Goal: Task Accomplishment & Management: Manage account settings

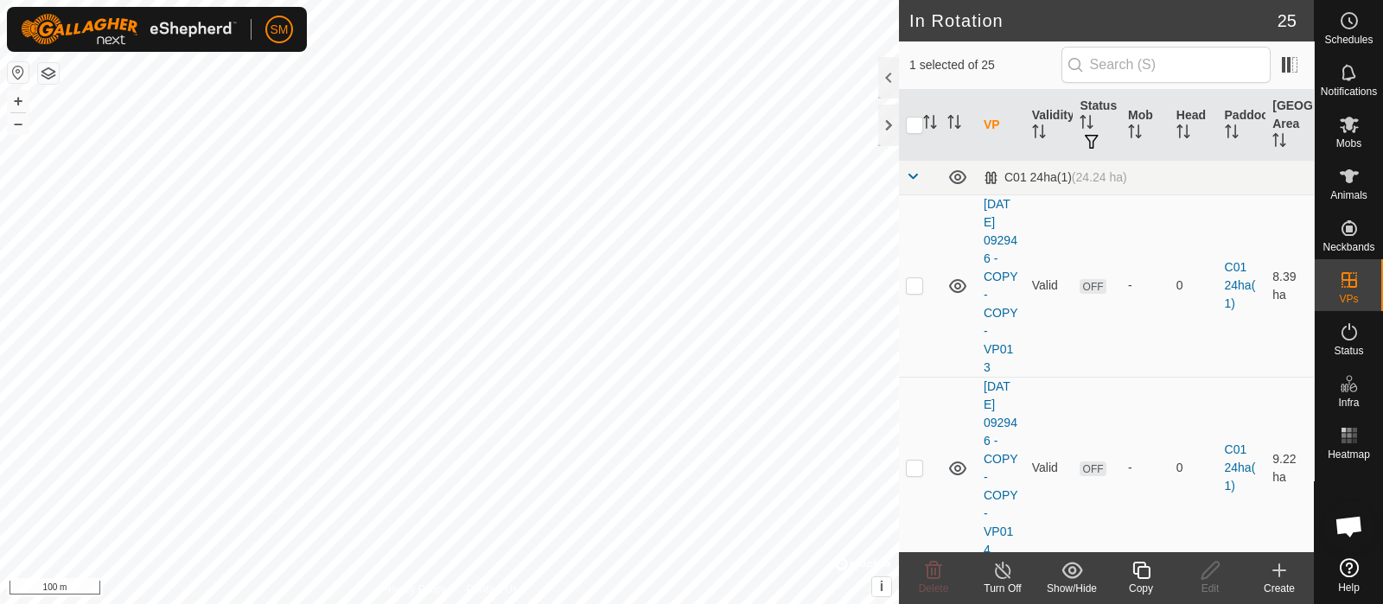
click at [1146, 573] on icon at bounding box center [1141, 570] width 22 height 21
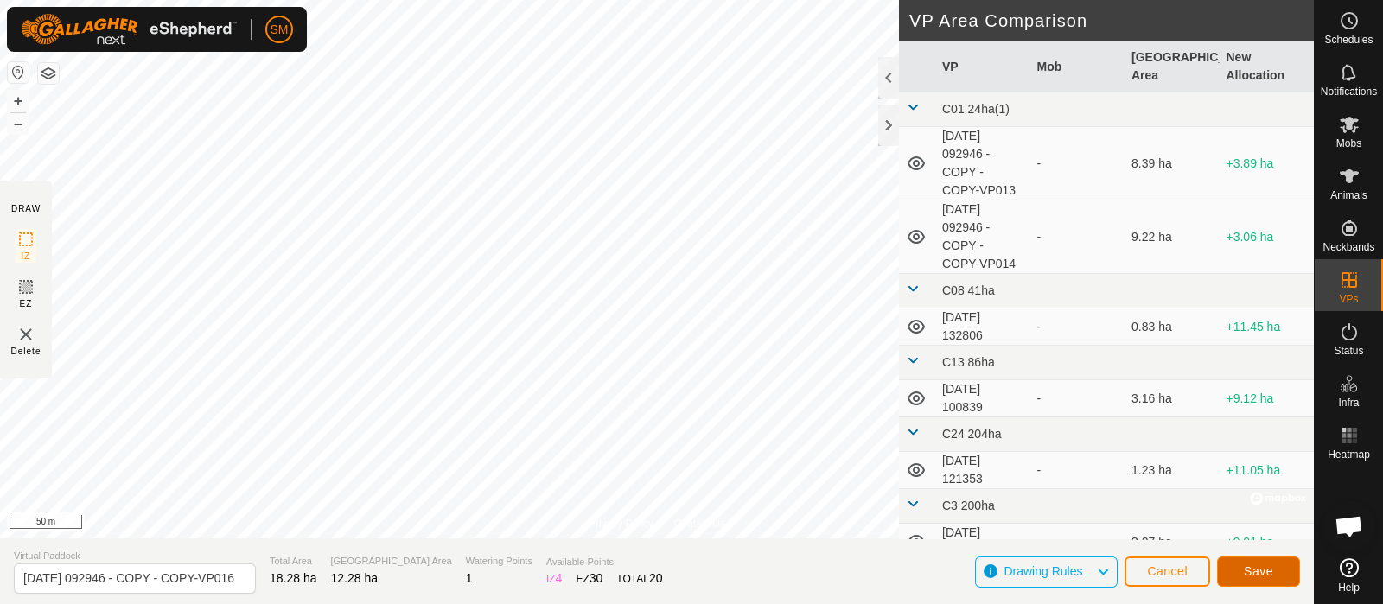
click at [1262, 566] on span "Save" at bounding box center [1258, 571] width 29 height 14
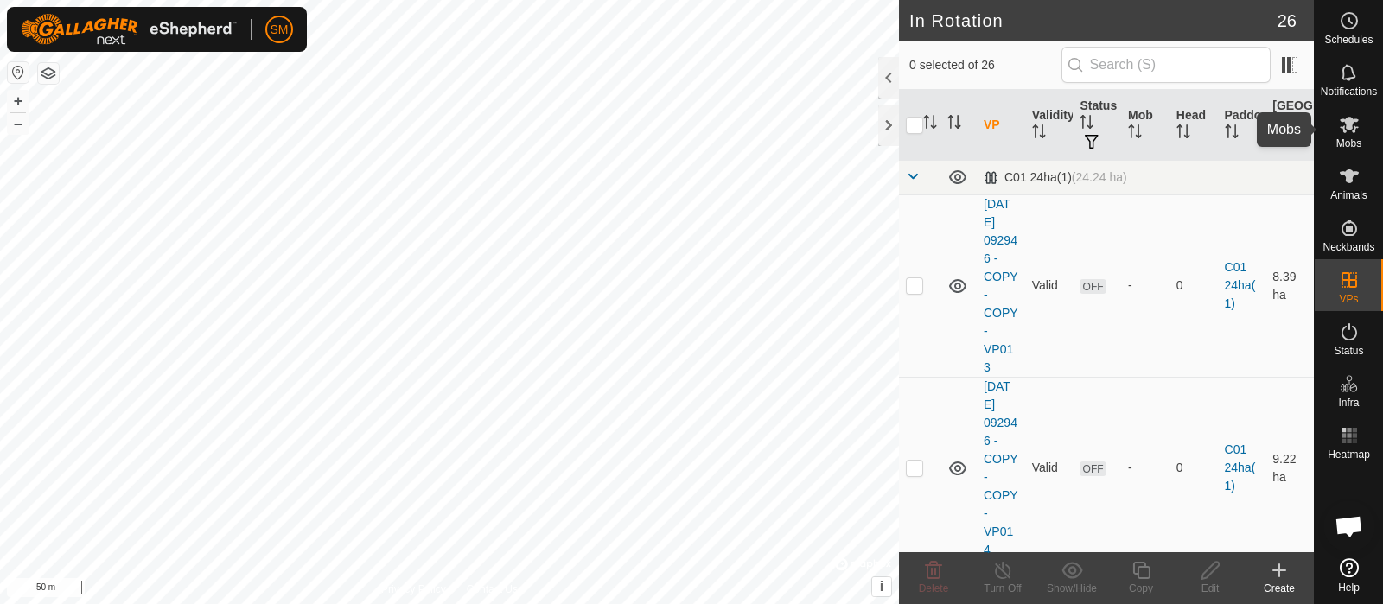
click at [1335, 120] on es-mob-svg-icon at bounding box center [1349, 125] width 31 height 28
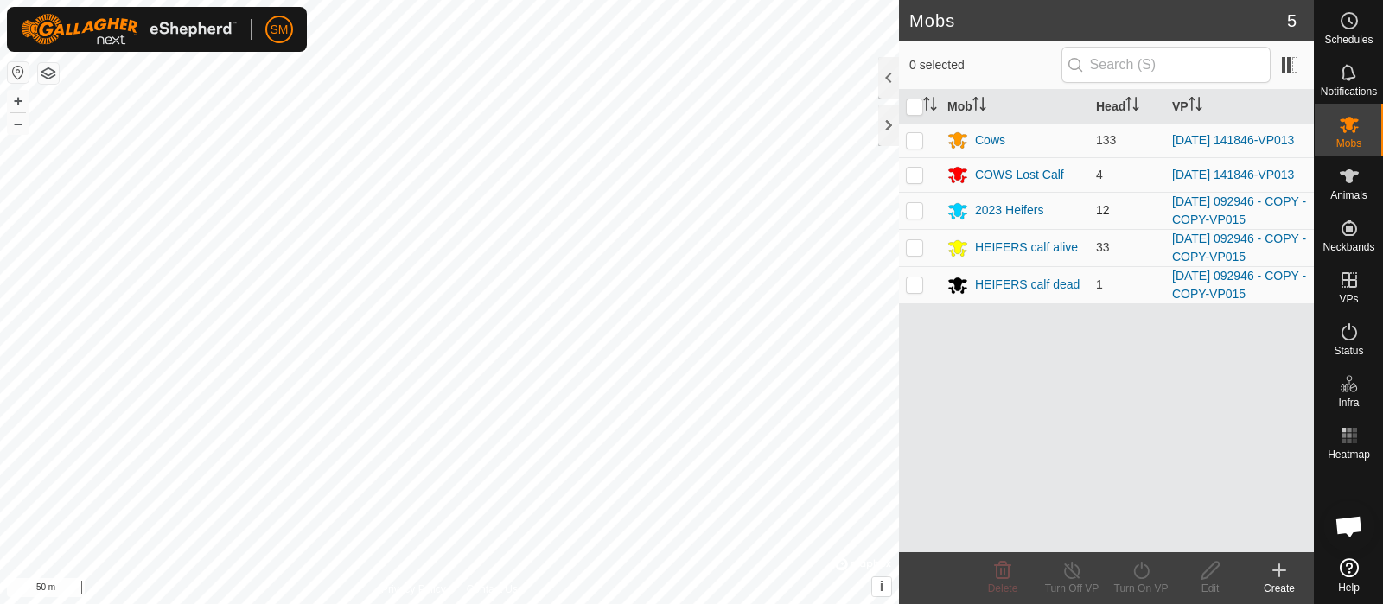
click at [912, 217] on p-checkbox at bounding box center [914, 210] width 17 height 14
checkbox input "true"
click at [917, 251] on p-checkbox at bounding box center [914, 247] width 17 height 14
checkbox input "true"
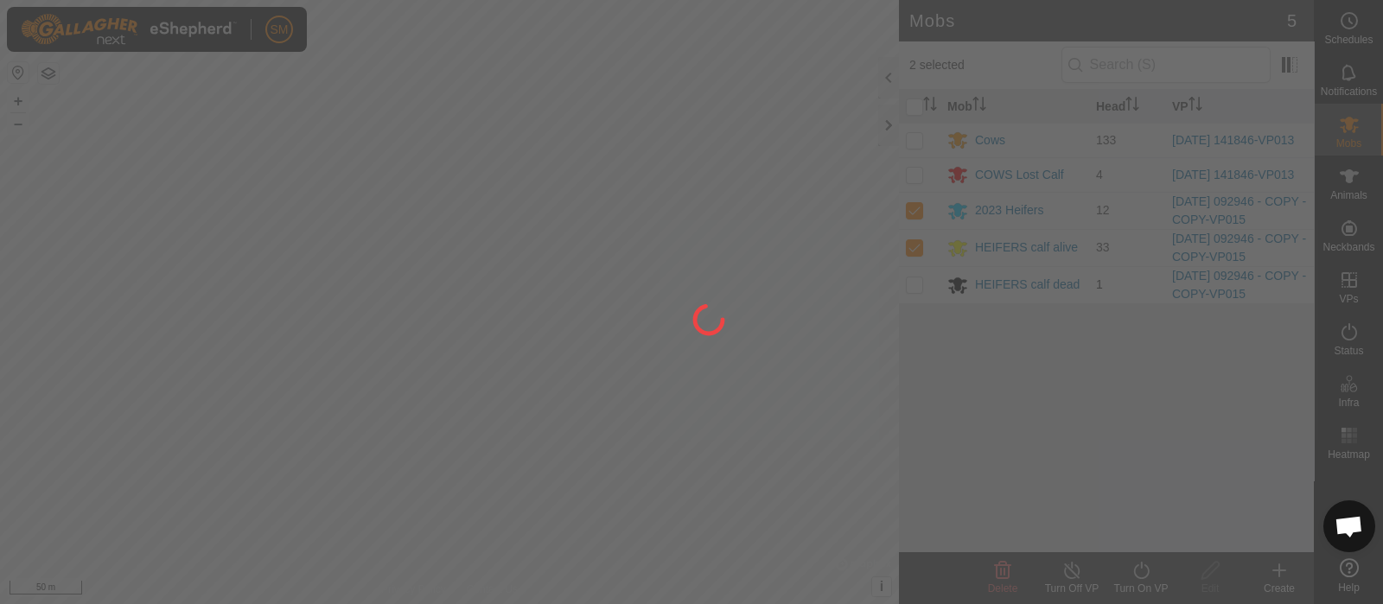
click at [924, 288] on div at bounding box center [691, 302] width 1383 height 604
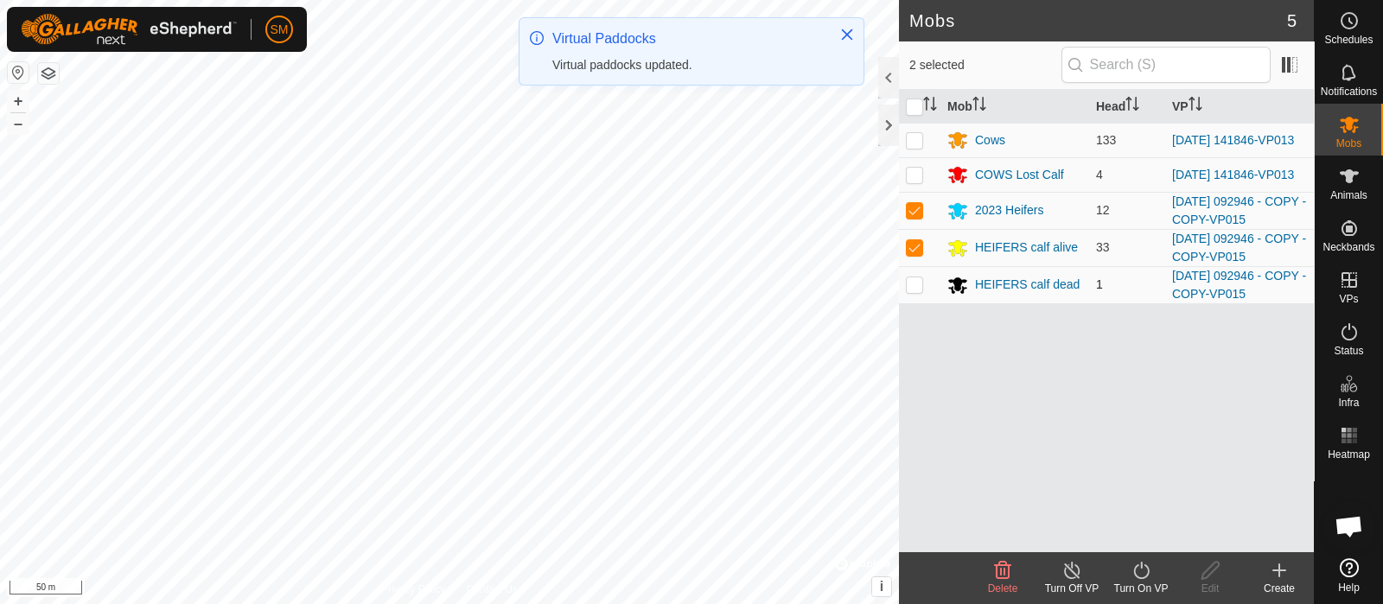
click at [919, 291] on p-checkbox at bounding box center [914, 284] width 17 height 14
click at [1136, 570] on icon at bounding box center [1141, 570] width 22 height 21
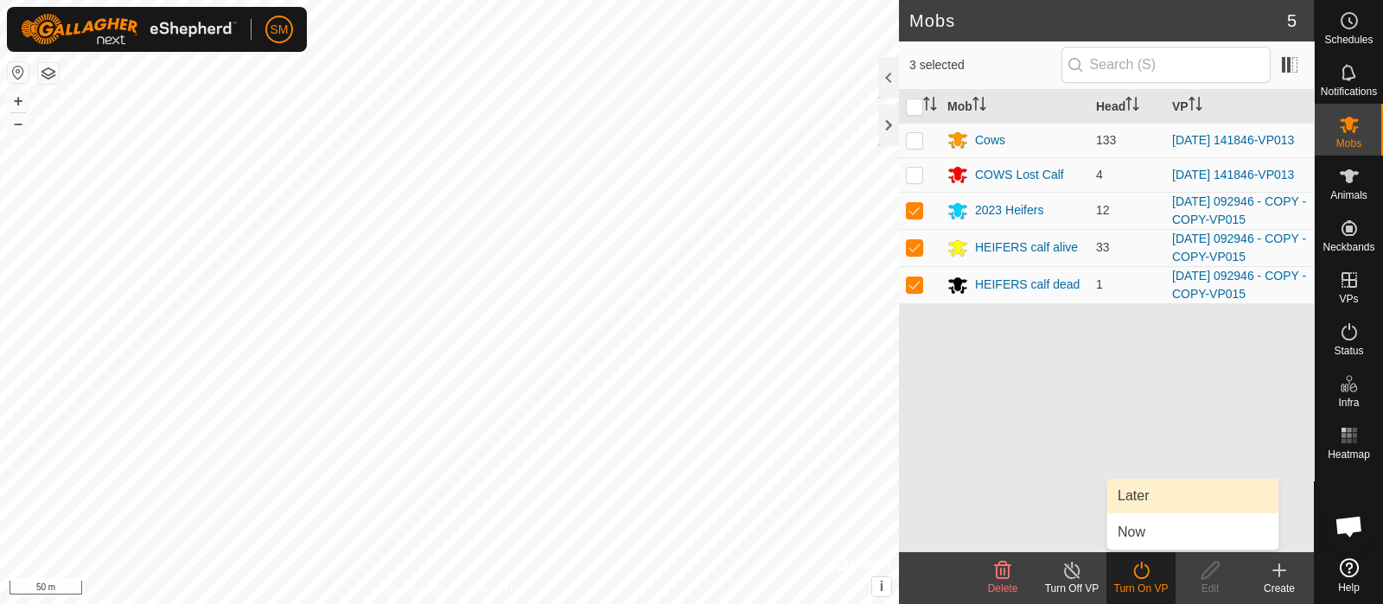
click at [1119, 392] on div "Mob Head VP Cows 133 [DATE] 141846-VP013 COWS Lost Calf 4 [DATE] 141846-VP013 2…" at bounding box center [1106, 321] width 415 height 462
click at [920, 291] on p-checkbox at bounding box center [914, 284] width 17 height 14
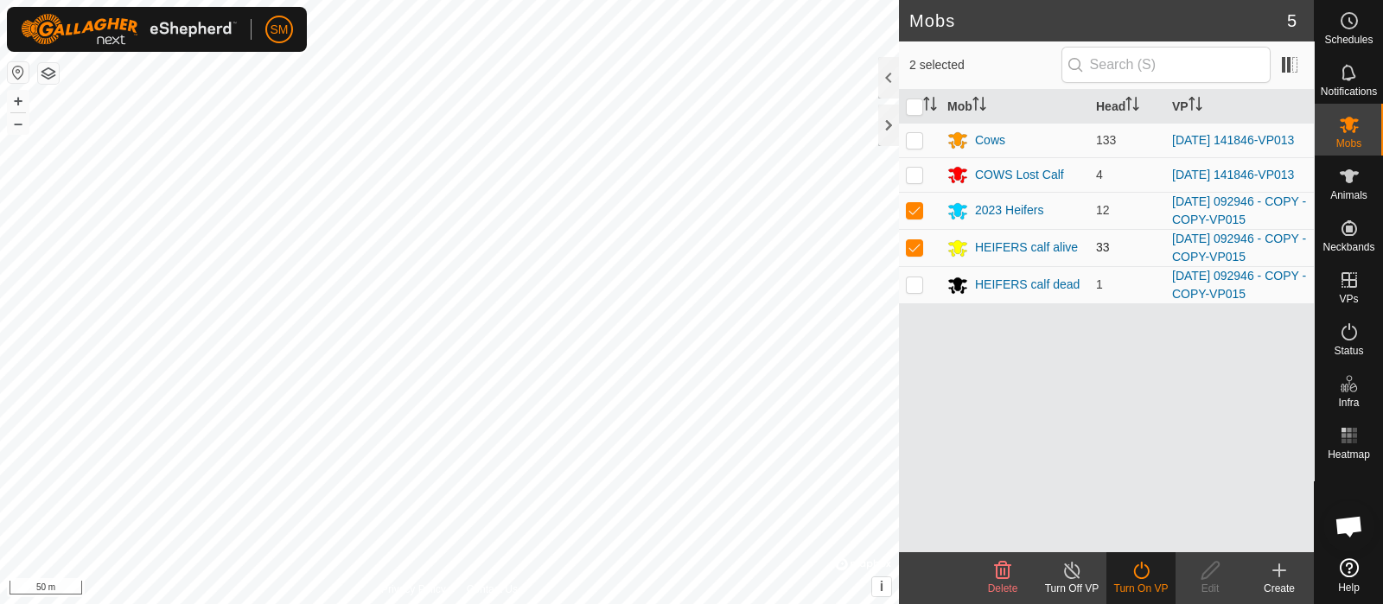
checkbox input "false"
click at [920, 246] on p-checkbox at bounding box center [914, 247] width 17 height 14
checkbox input "false"
click at [914, 217] on p-checkbox at bounding box center [914, 210] width 17 height 14
checkbox input "false"
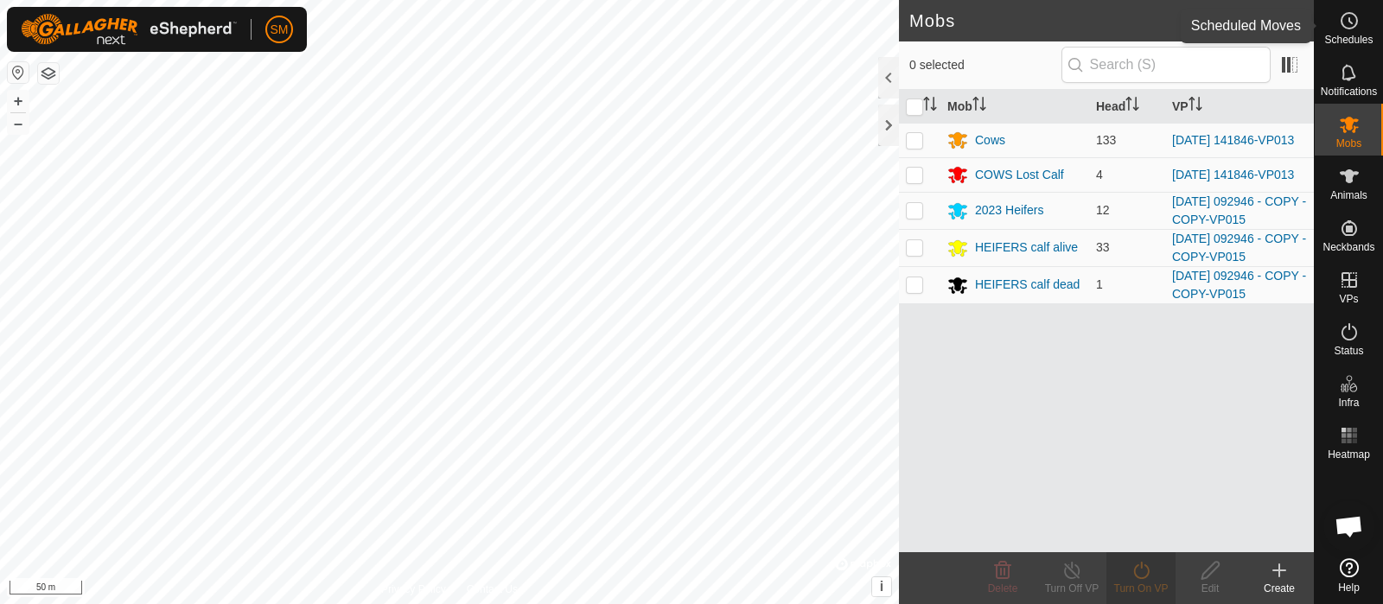
click at [1370, 15] on div "Schedules" at bounding box center [1349, 26] width 68 height 52
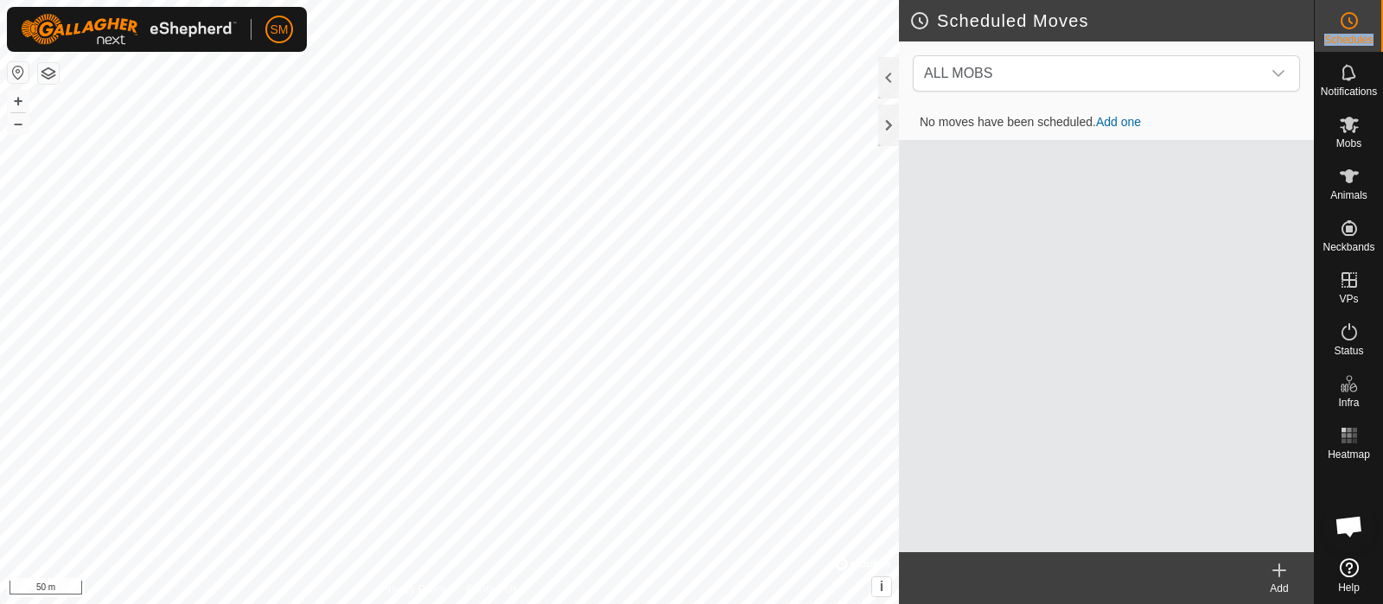
click at [1132, 122] on link "Add one" at bounding box center [1118, 122] width 45 height 14
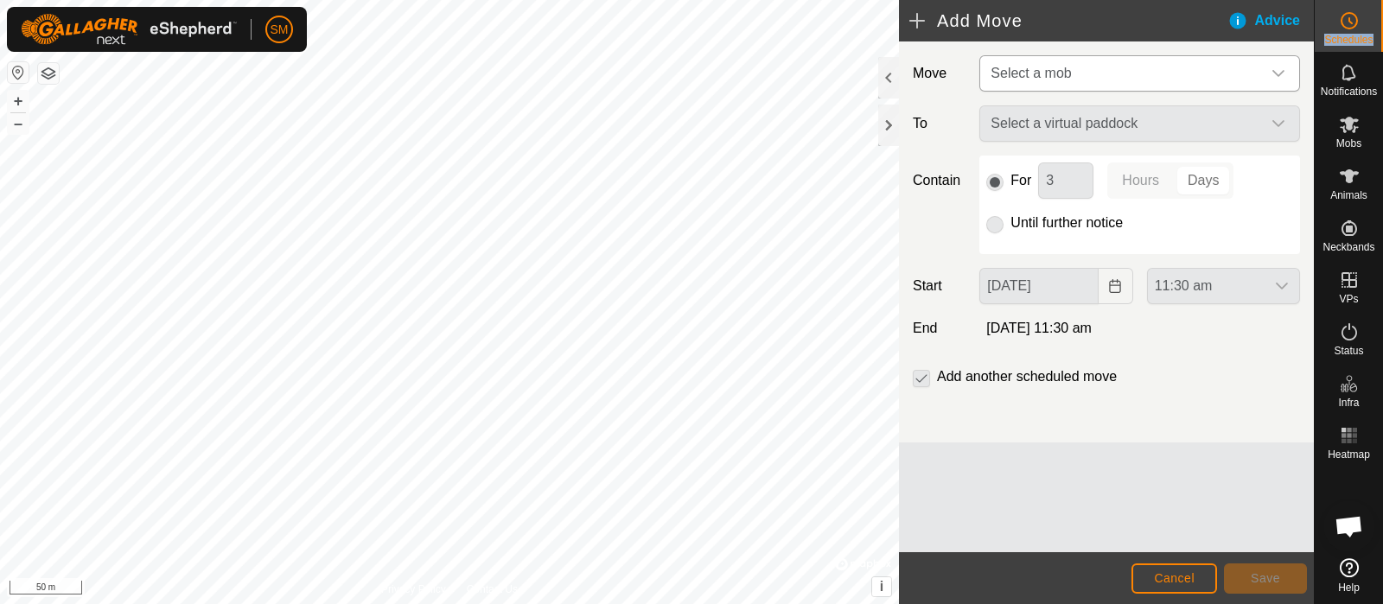
click at [1103, 67] on span "Select a mob" at bounding box center [1122, 73] width 277 height 35
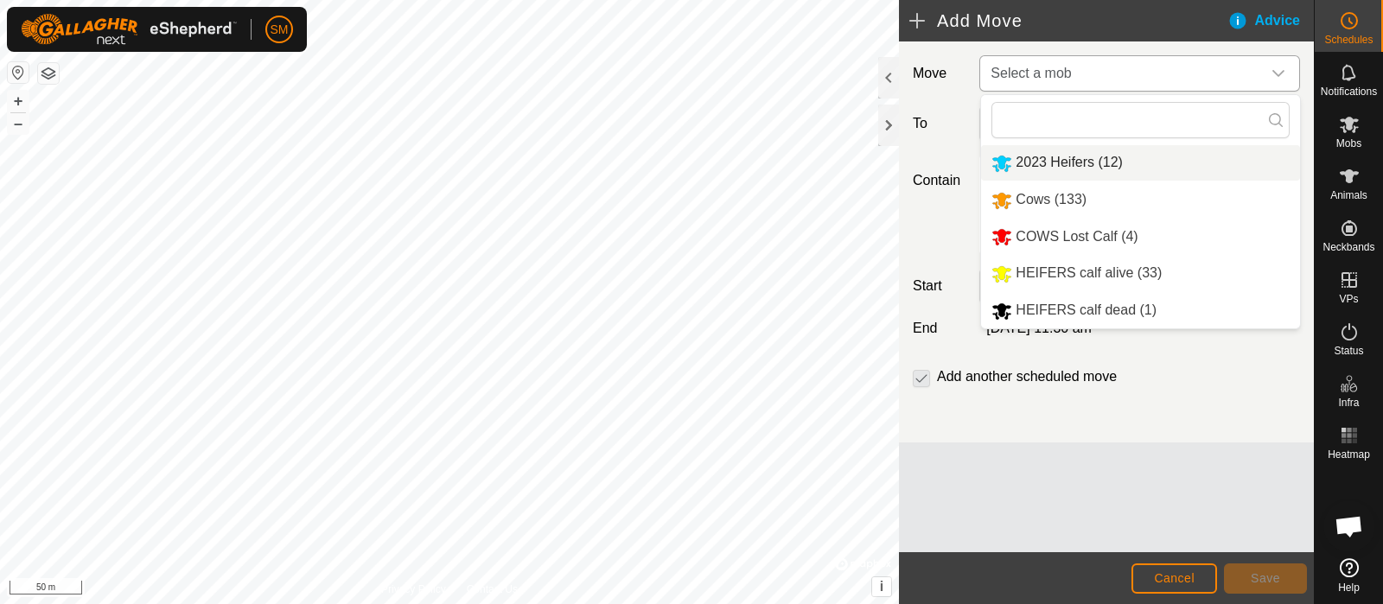
click at [1089, 155] on span "2023 Heifers (12)" at bounding box center [1068, 162] width 107 height 15
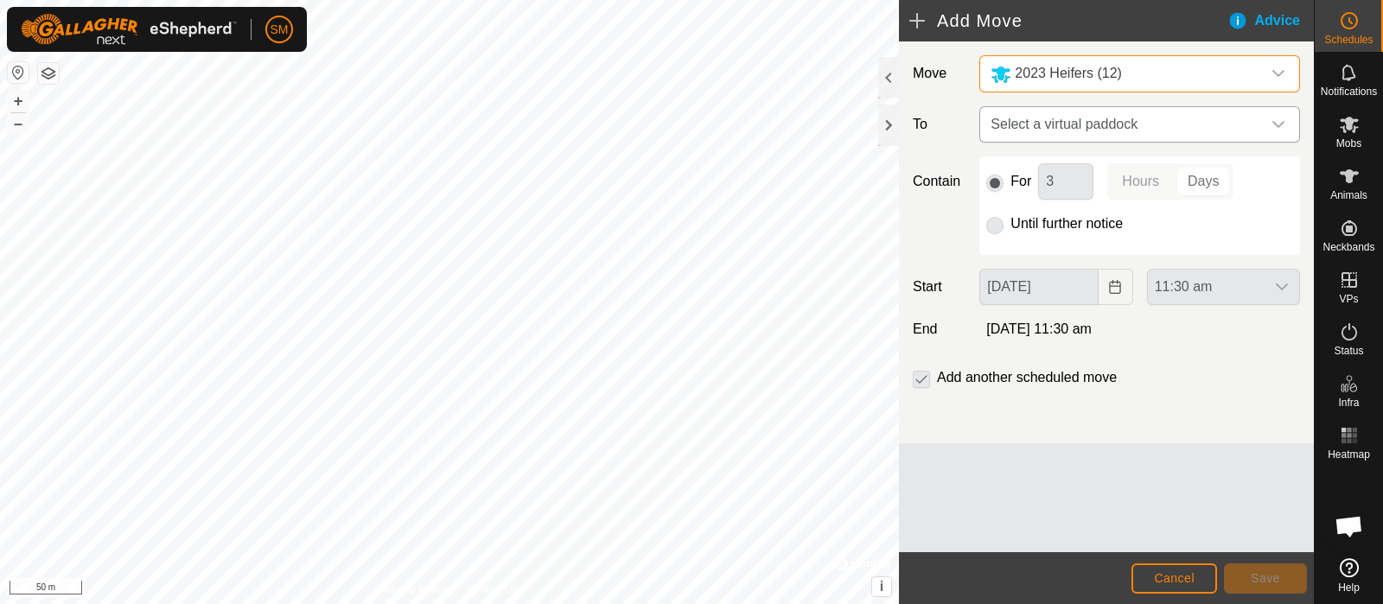
click at [1066, 136] on span "Select a virtual paddock" at bounding box center [1122, 124] width 277 height 35
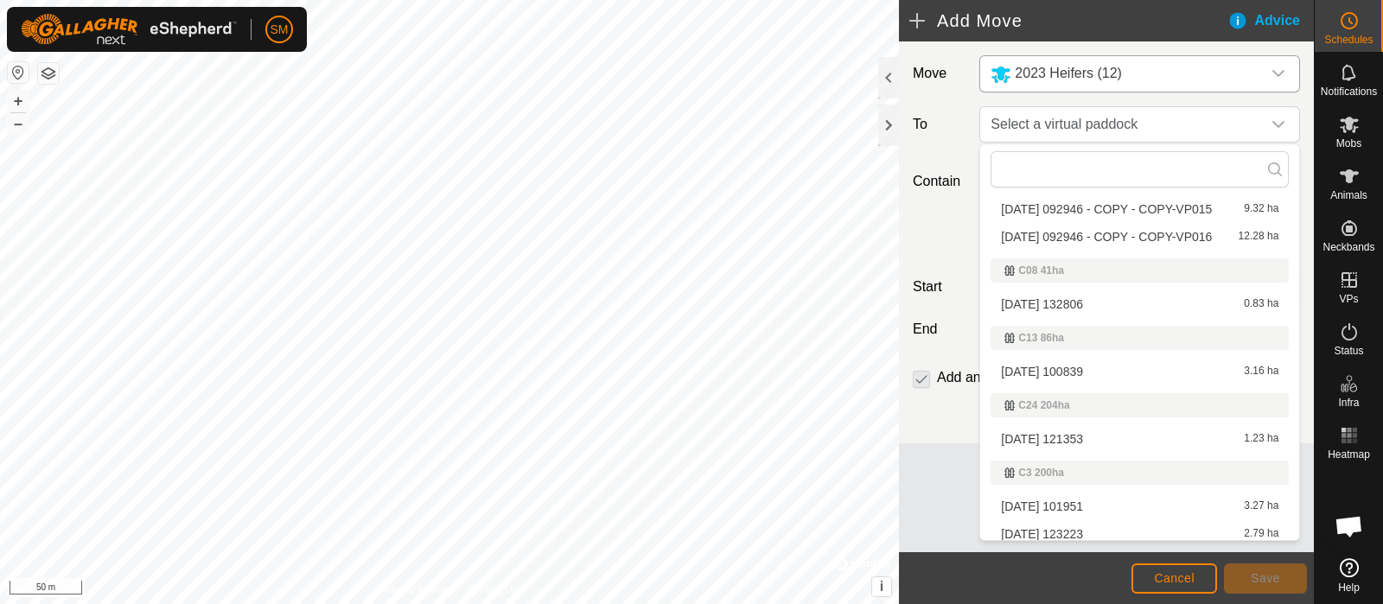
scroll to position [99, 0]
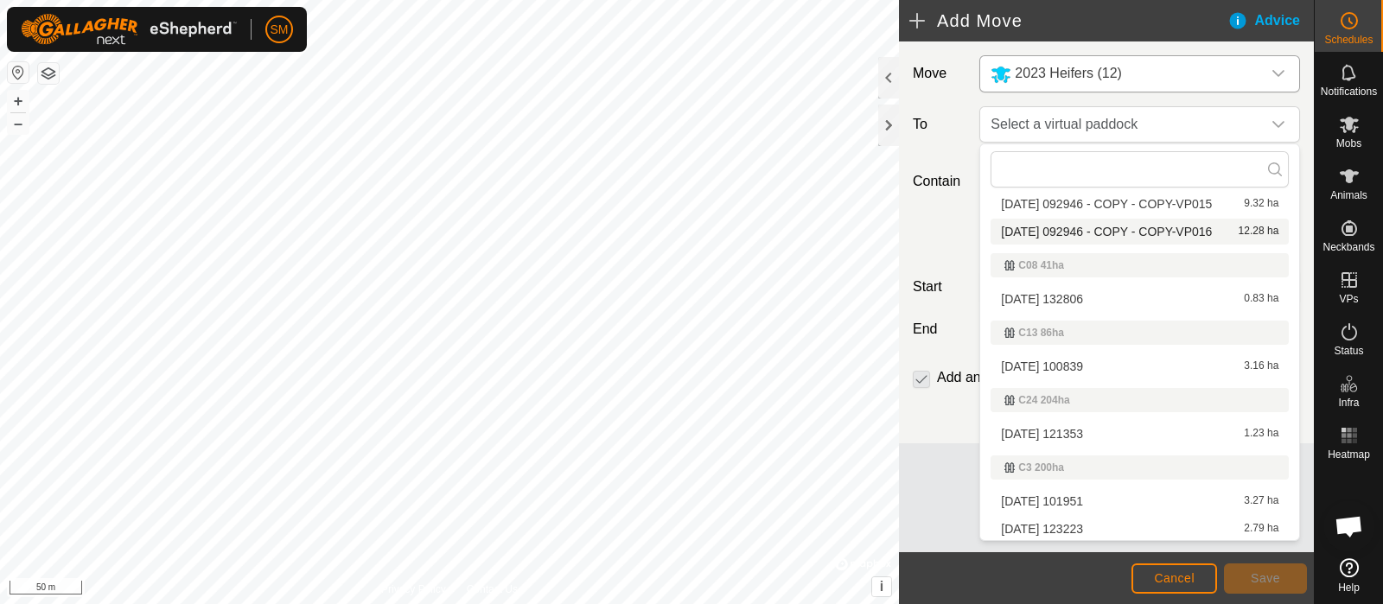
click at [1100, 227] on span "[DATE] 092946 - COPY - COPY-VP016" at bounding box center [1106, 232] width 211 height 12
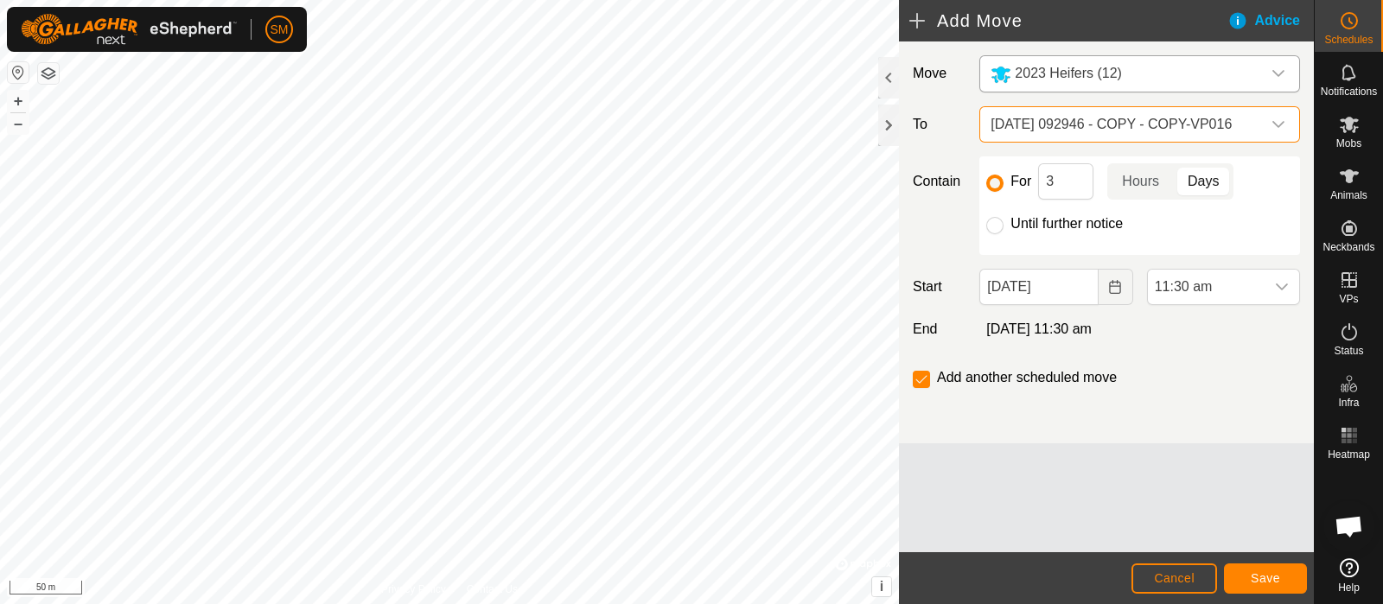
click at [1081, 227] on label "Until further notice" at bounding box center [1066, 224] width 112 height 14
click at [1003, 227] on input "Until further notice" at bounding box center [994, 225] width 17 height 17
radio input "true"
checkbox input "false"
click at [1113, 289] on icon "Choose Date" at bounding box center [1115, 287] width 14 height 14
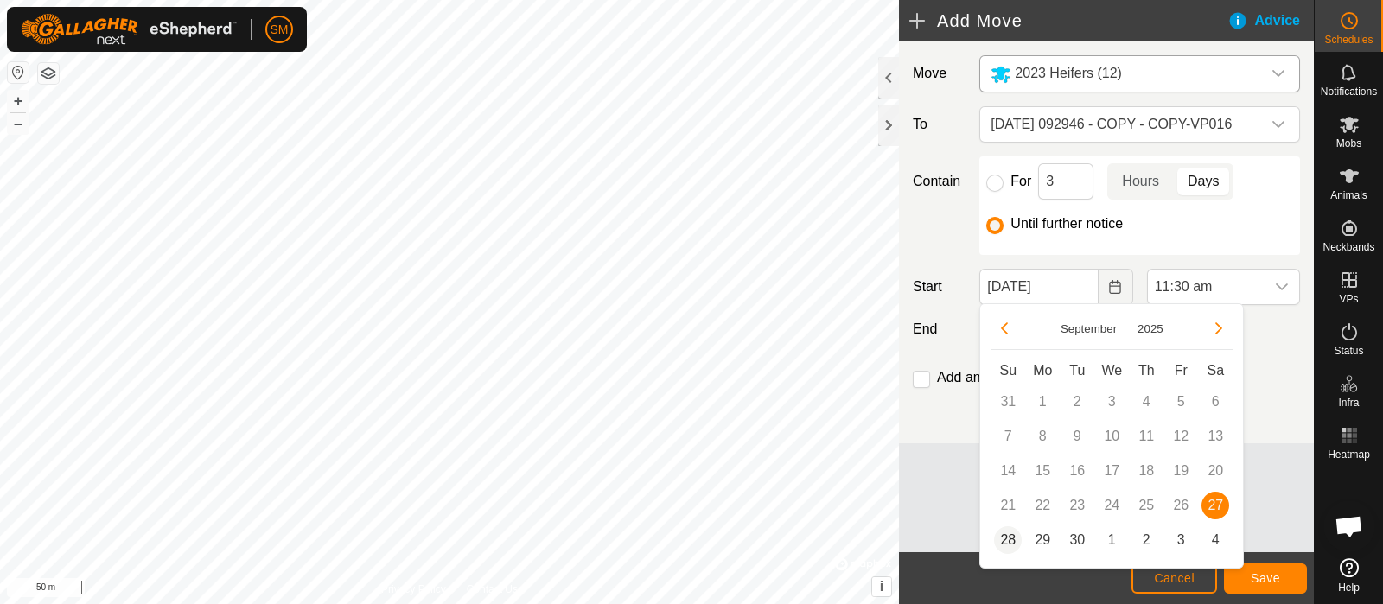
click at [1011, 543] on span "28" at bounding box center [1008, 540] width 28 height 28
type input "[DATE]"
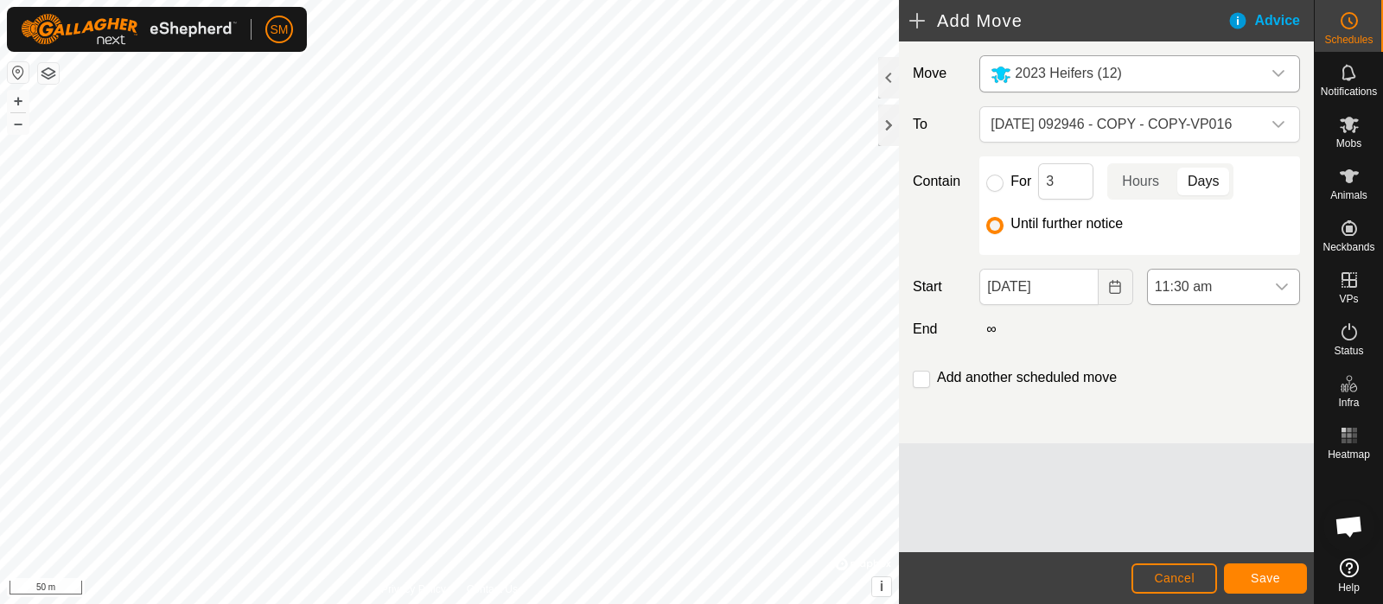
click at [1272, 294] on div "dropdown trigger" at bounding box center [1281, 287] width 35 height 35
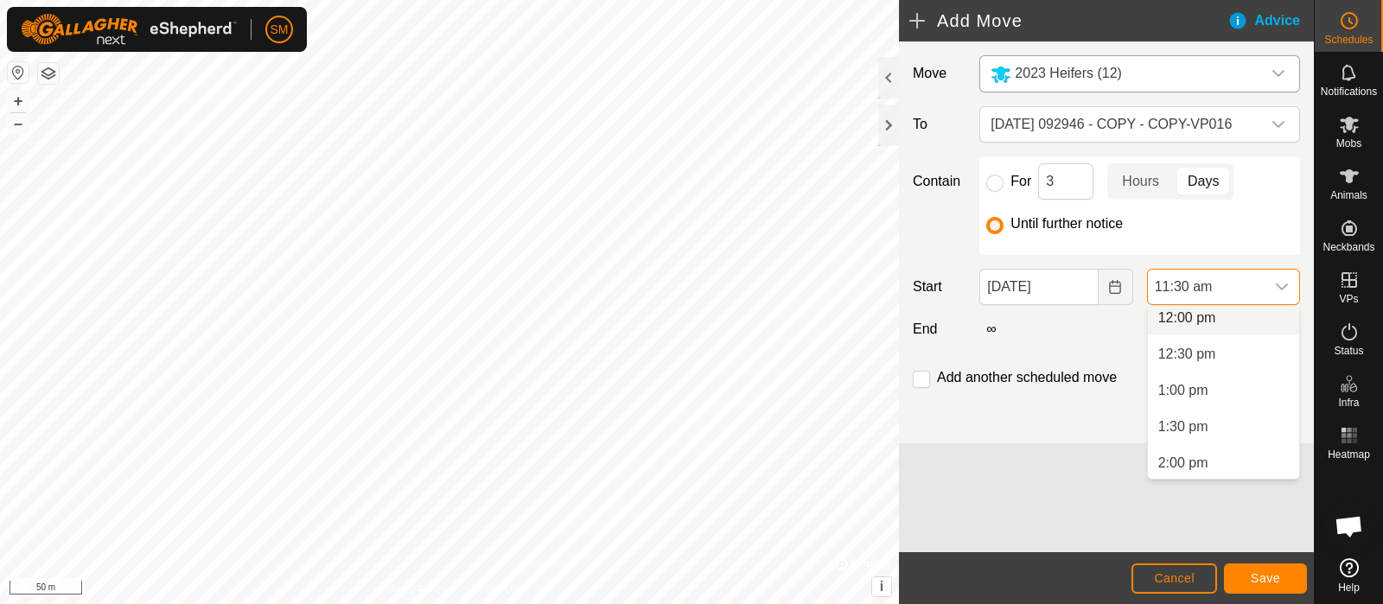
scroll to position [870, 0]
click at [1231, 326] on li "12:00 pm" at bounding box center [1223, 324] width 151 height 35
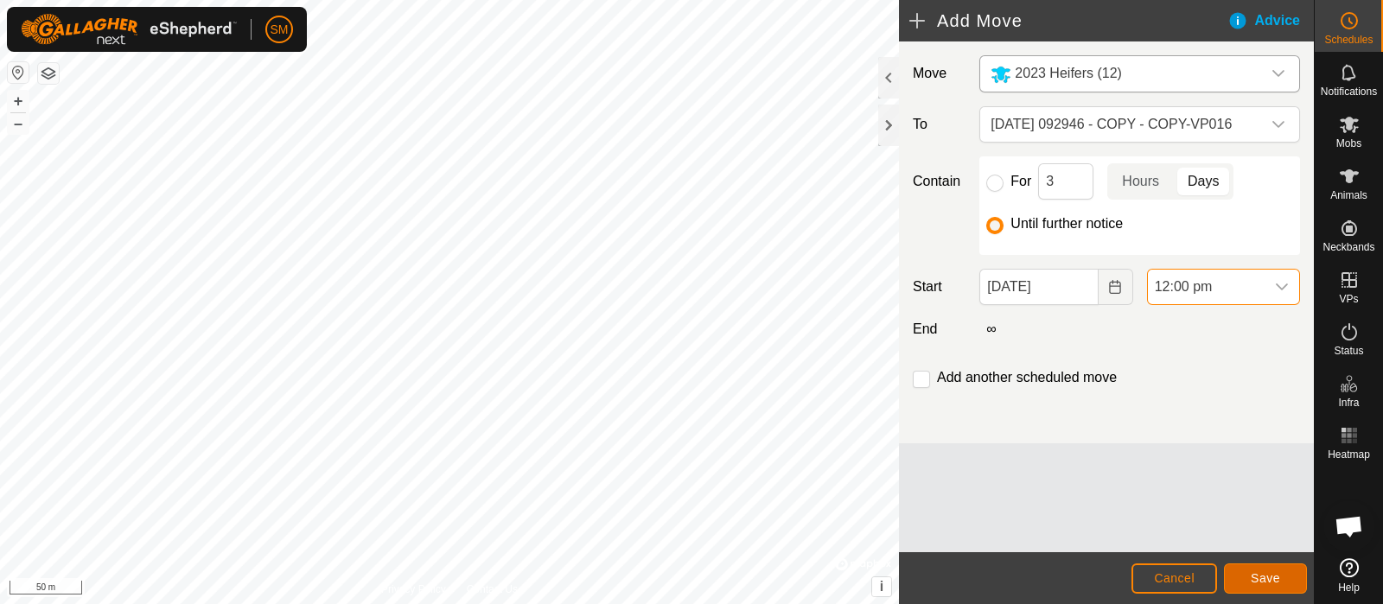
click at [1270, 572] on span "Save" at bounding box center [1265, 578] width 29 height 14
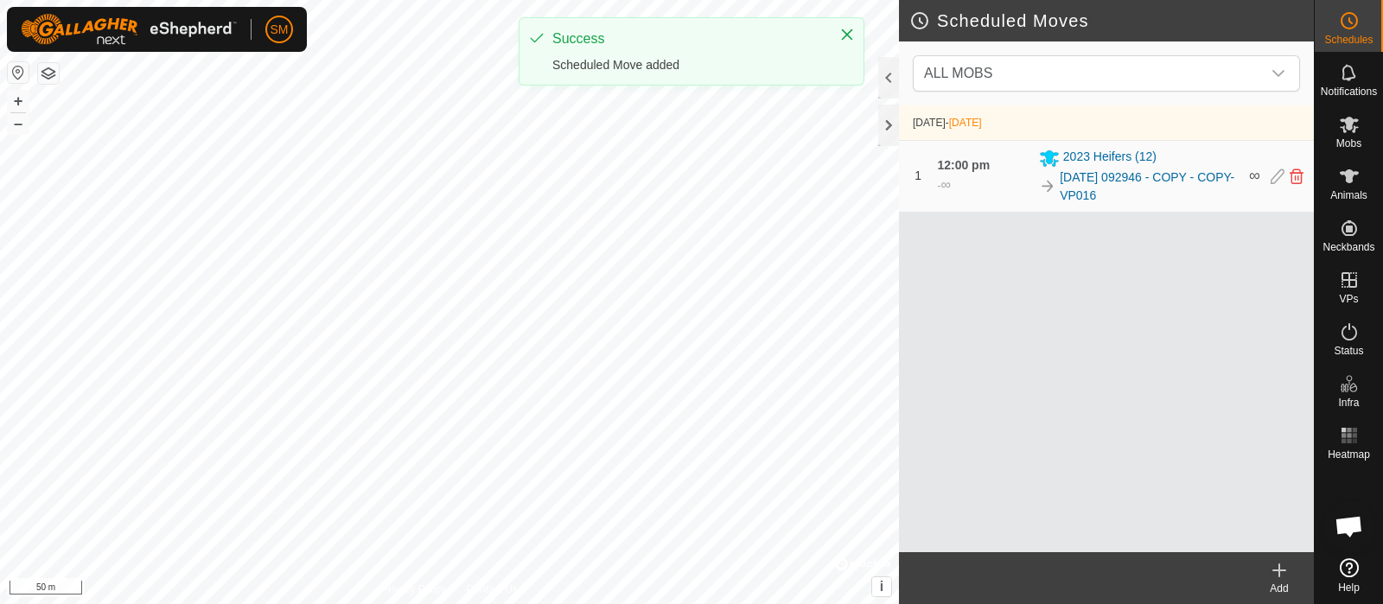
click at [1271, 563] on icon at bounding box center [1279, 570] width 21 height 21
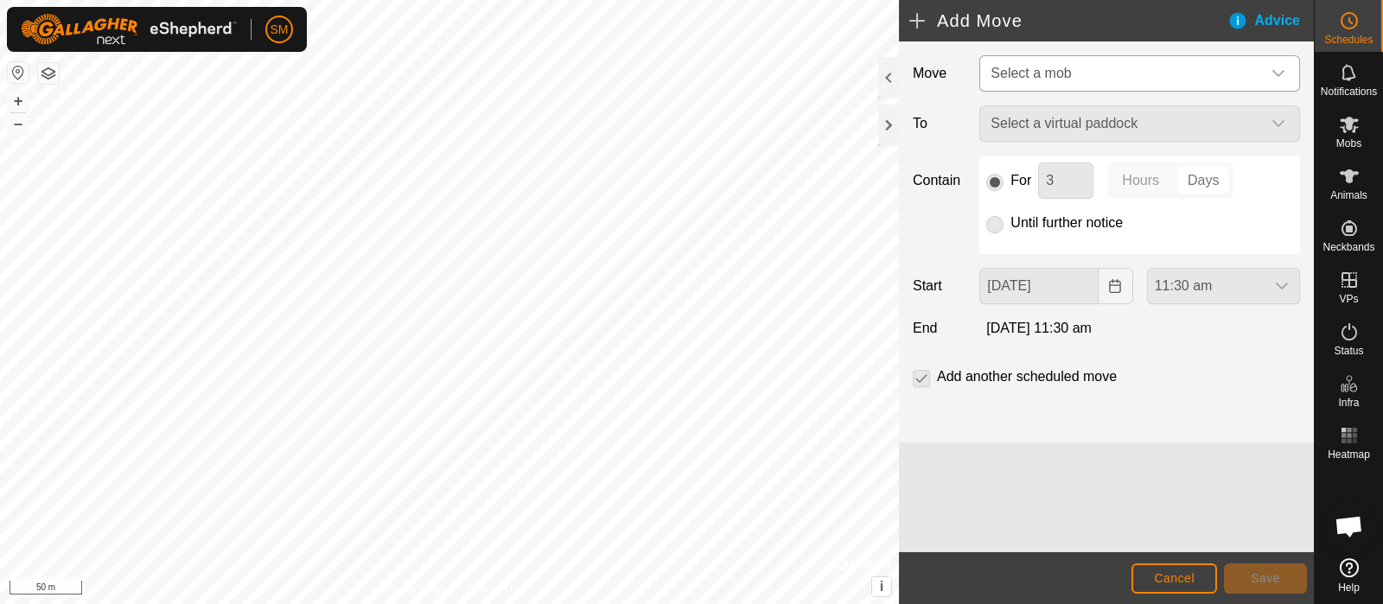
click at [1157, 84] on span "Select a mob" at bounding box center [1122, 73] width 277 height 35
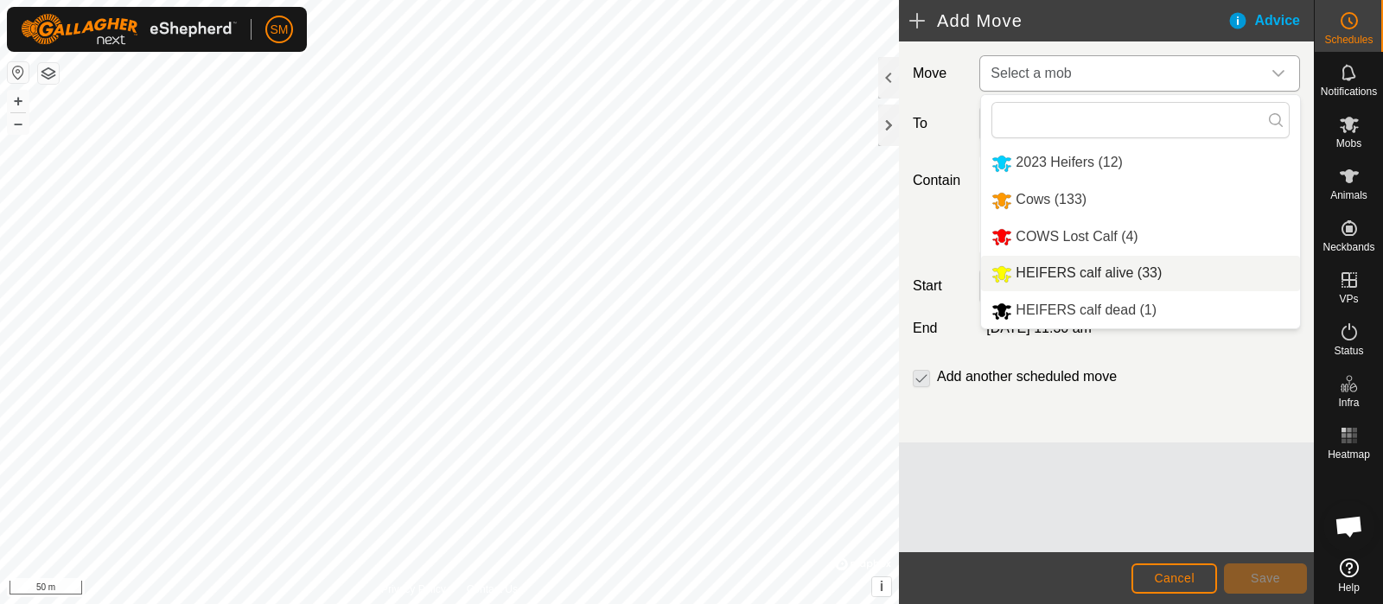
click at [1075, 270] on span "HEIFERS calf alive (33)" at bounding box center [1088, 272] width 146 height 15
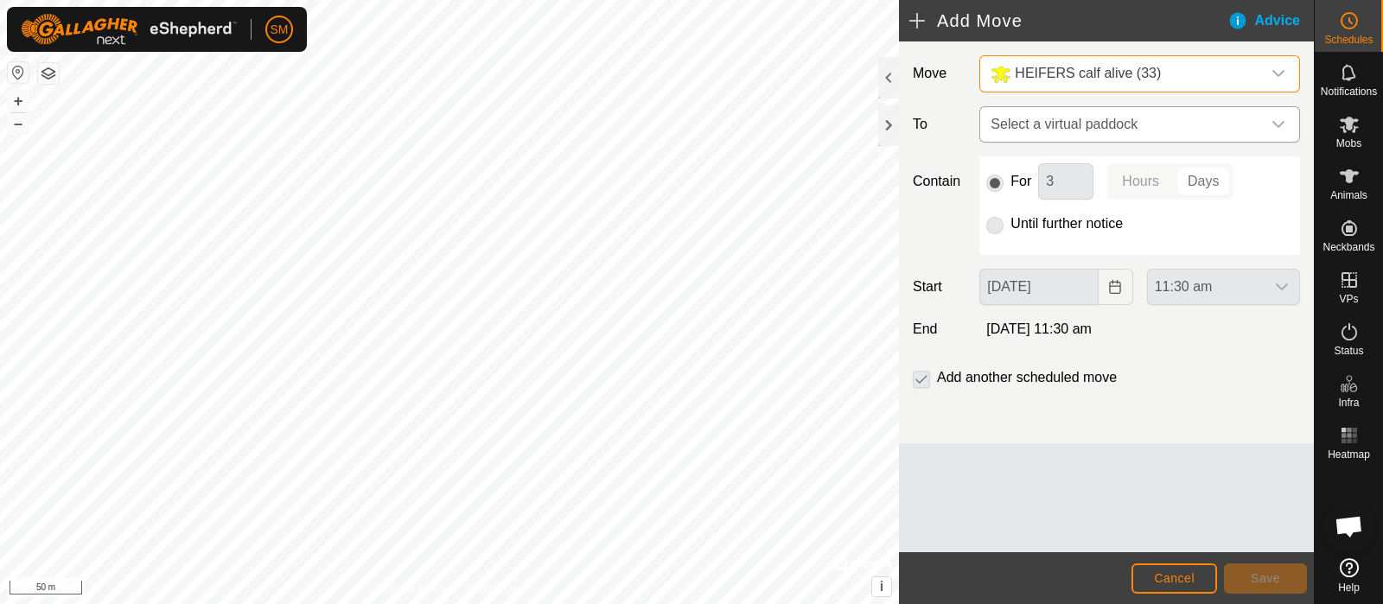
click at [1099, 127] on span "Select a virtual paddock" at bounding box center [1122, 124] width 277 height 35
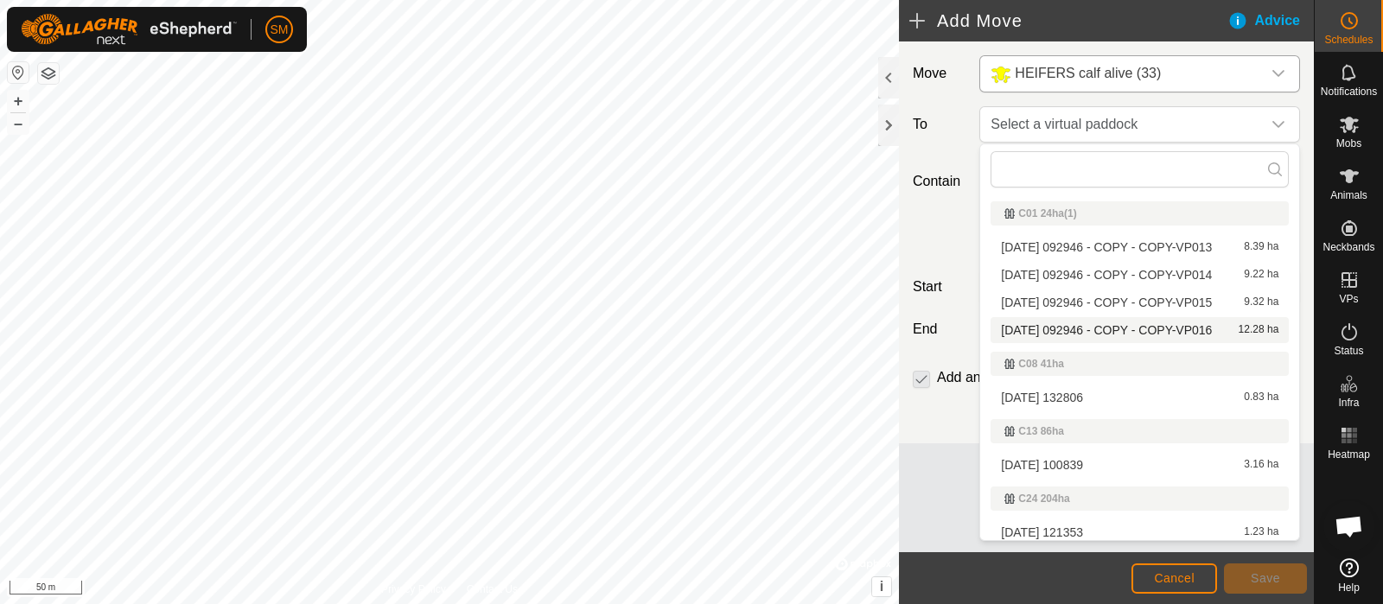
click at [1105, 329] on span "[DATE] 092946 - COPY - COPY-VP016" at bounding box center [1106, 330] width 211 height 12
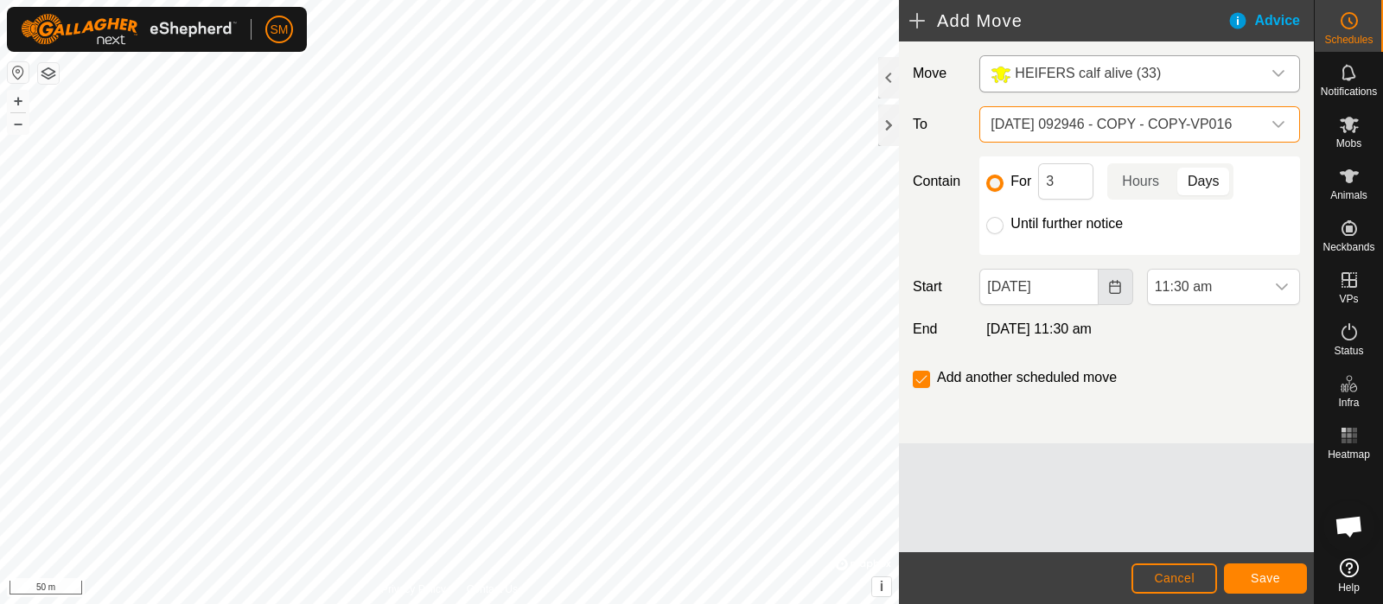
click at [1117, 280] on icon "Choose Date" at bounding box center [1115, 287] width 14 height 14
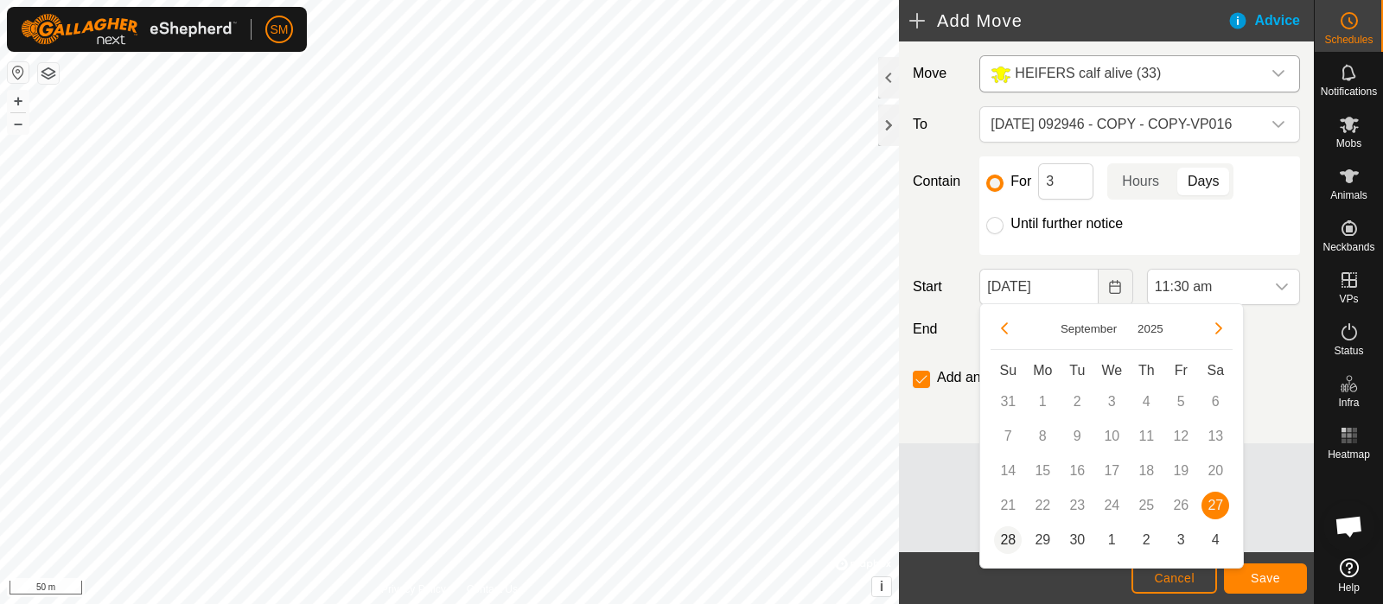
click at [1001, 545] on span "28" at bounding box center [1008, 540] width 28 height 28
type input "[DATE]"
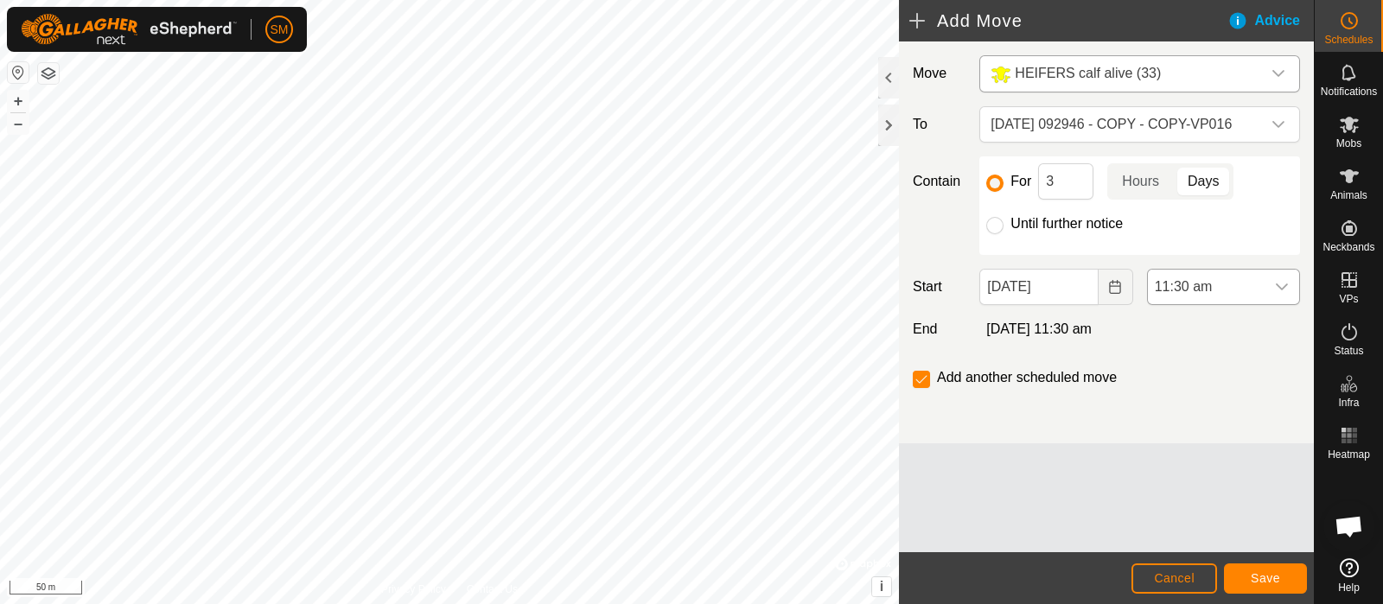
click at [1279, 282] on icon "dropdown trigger" at bounding box center [1282, 287] width 14 height 14
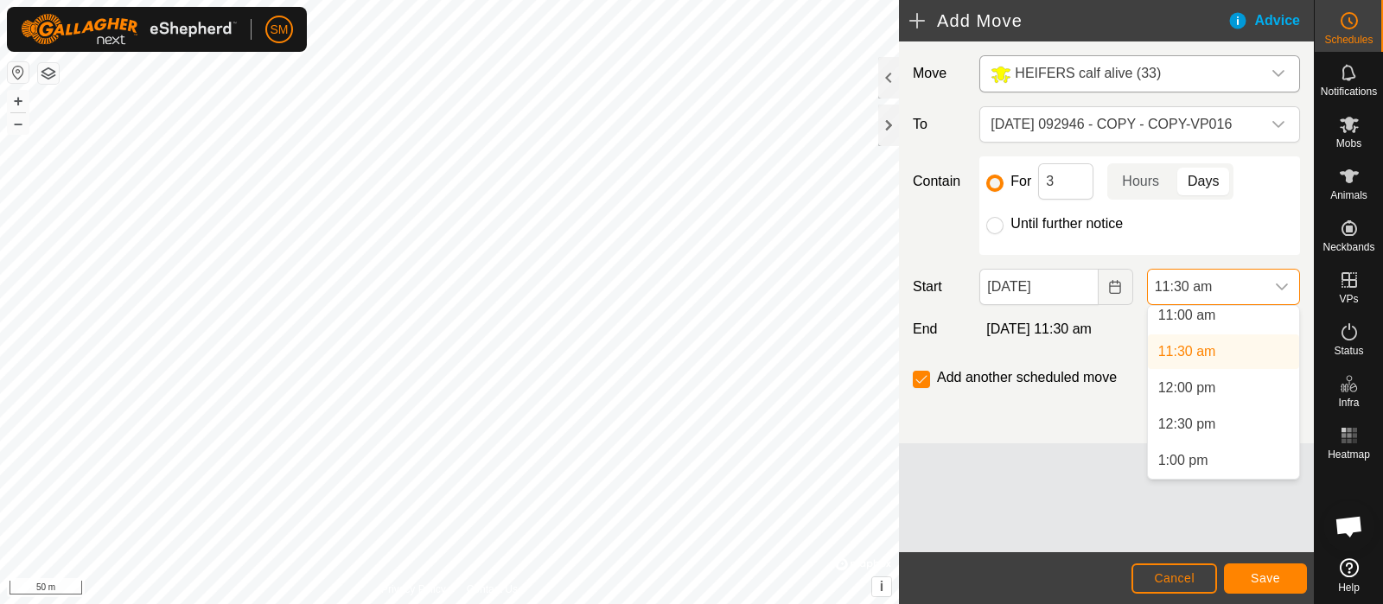
scroll to position [825, 0]
click at [1219, 379] on li "12:00 pm" at bounding box center [1223, 369] width 151 height 35
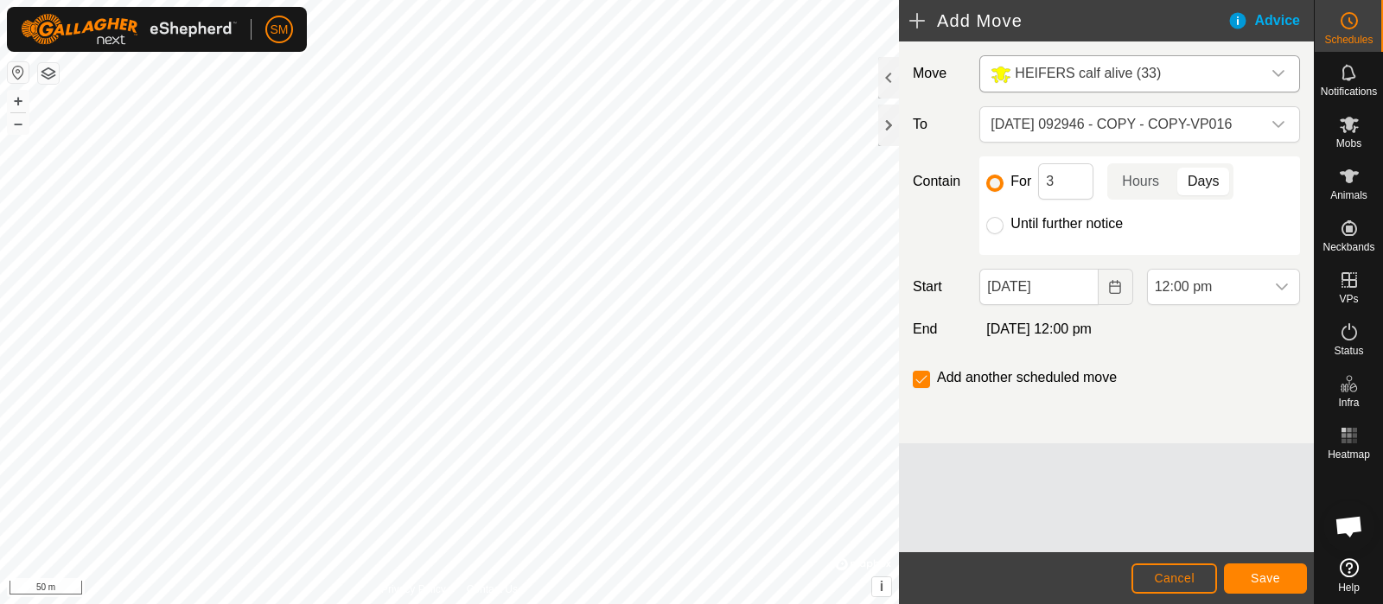
click at [977, 378] on label "Add another scheduled move" at bounding box center [1027, 378] width 180 height 14
click at [922, 377] on input "checkbox" at bounding box center [921, 379] width 17 height 17
checkbox input "false"
click at [1260, 589] on button "Save" at bounding box center [1265, 578] width 83 height 30
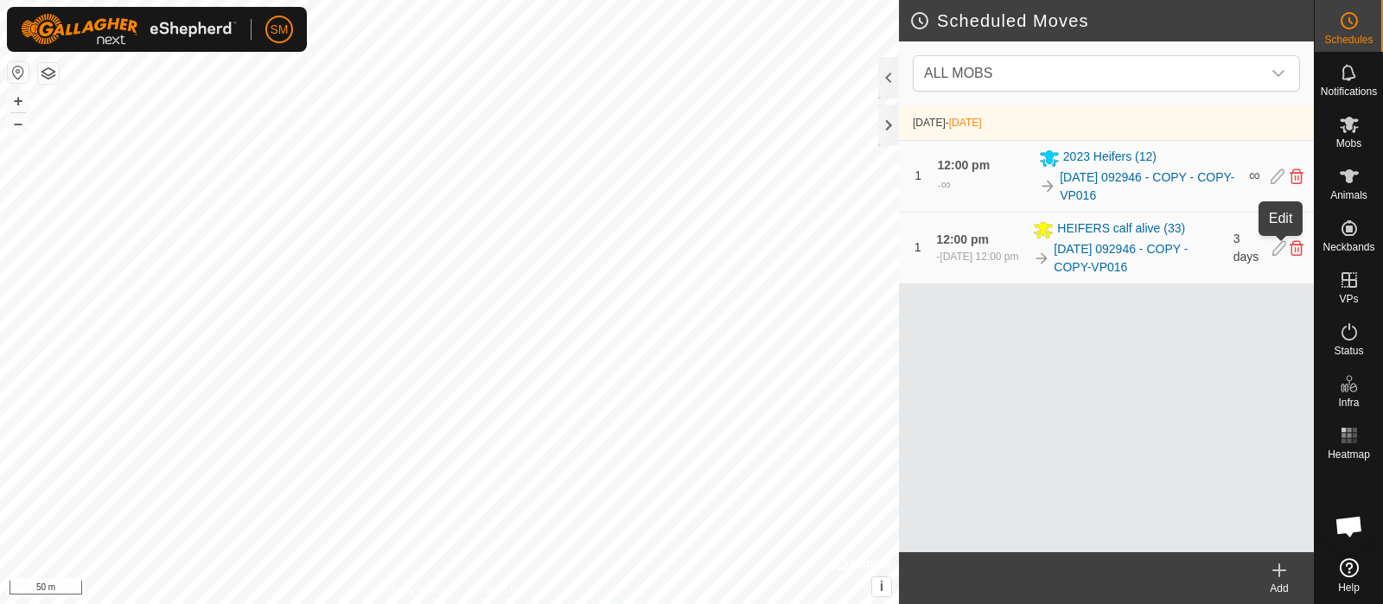
click at [1276, 250] on icon at bounding box center [1279, 248] width 14 height 16
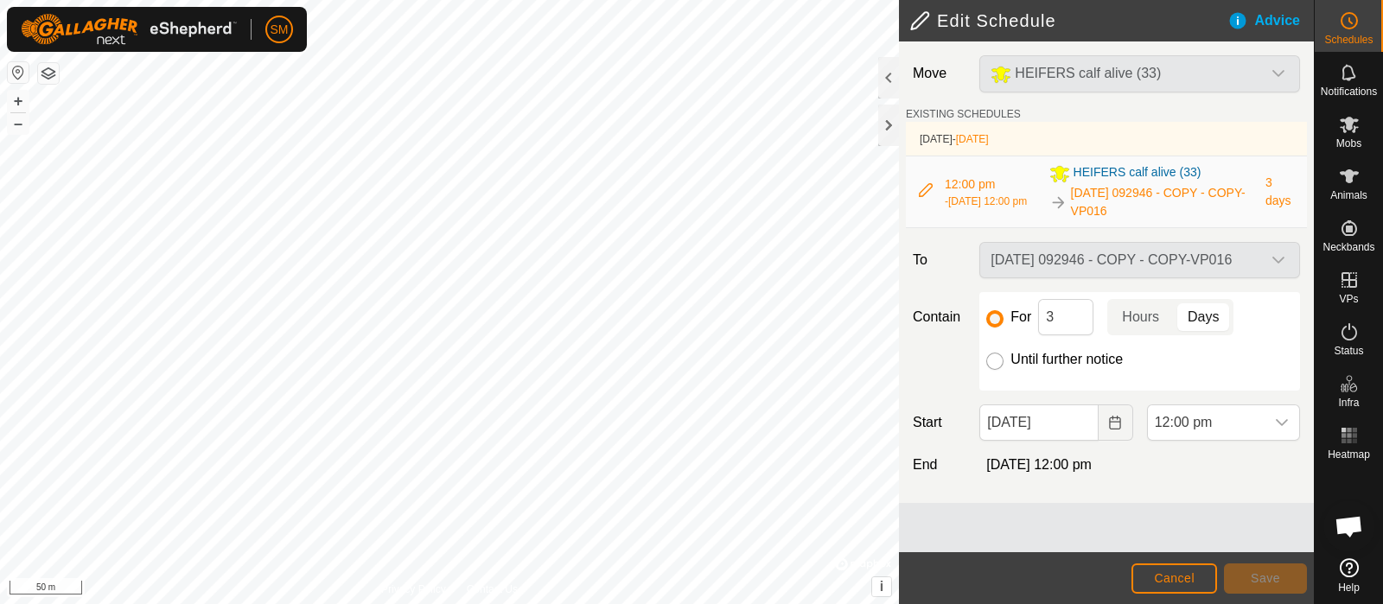
click at [1002, 360] on input "Until further notice" at bounding box center [994, 361] width 17 height 17
radio input "true"
click at [1269, 570] on button "Save" at bounding box center [1265, 578] width 83 height 30
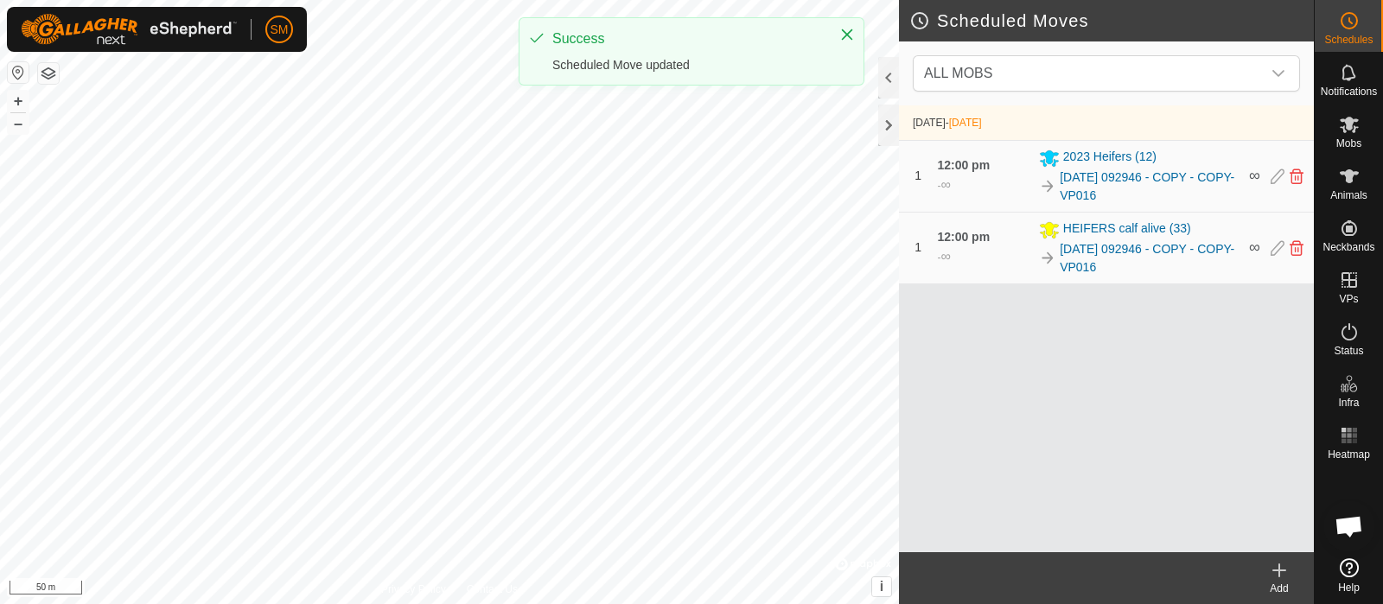
click at [1280, 573] on icon at bounding box center [1279, 570] width 21 height 21
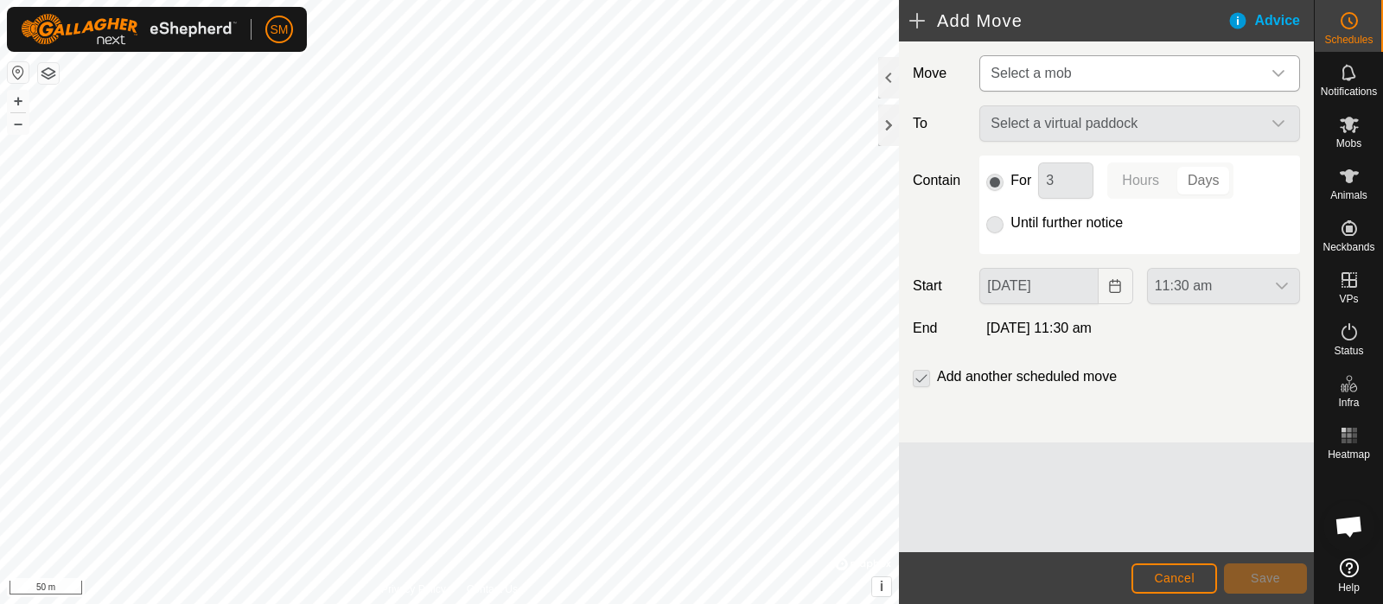
click at [1167, 67] on span "Select a mob" at bounding box center [1122, 73] width 277 height 35
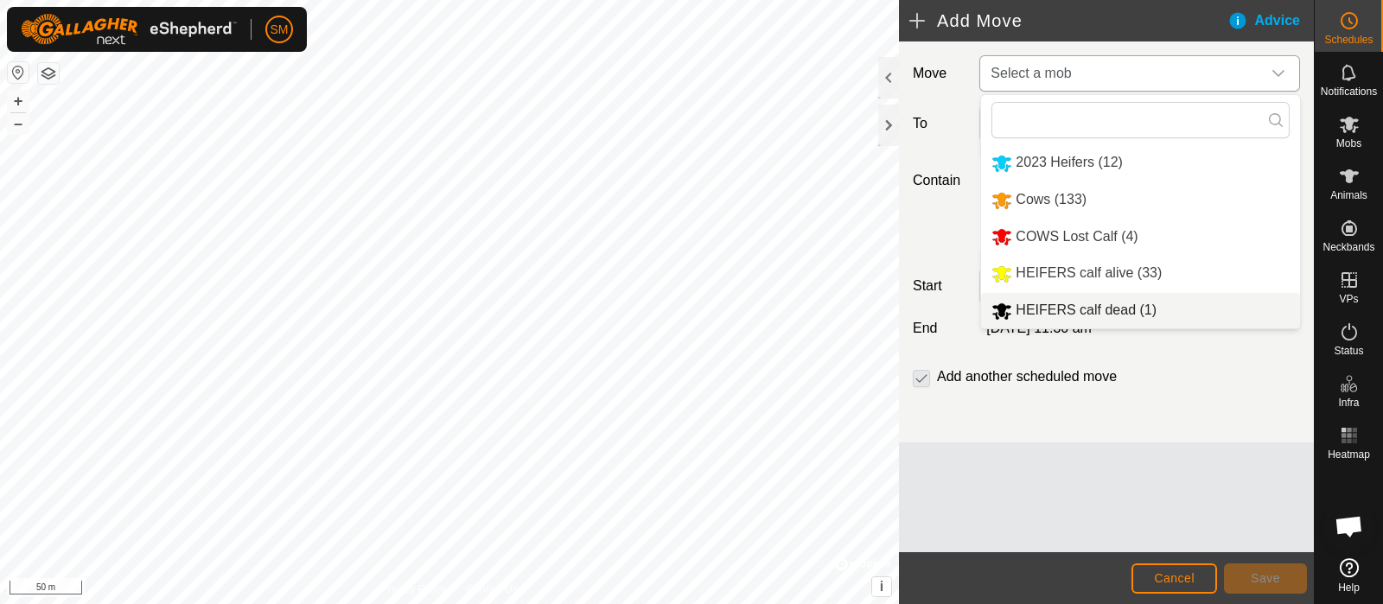
click at [1106, 300] on div "HEIFERS calf dead (1)" at bounding box center [1073, 311] width 165 height 22
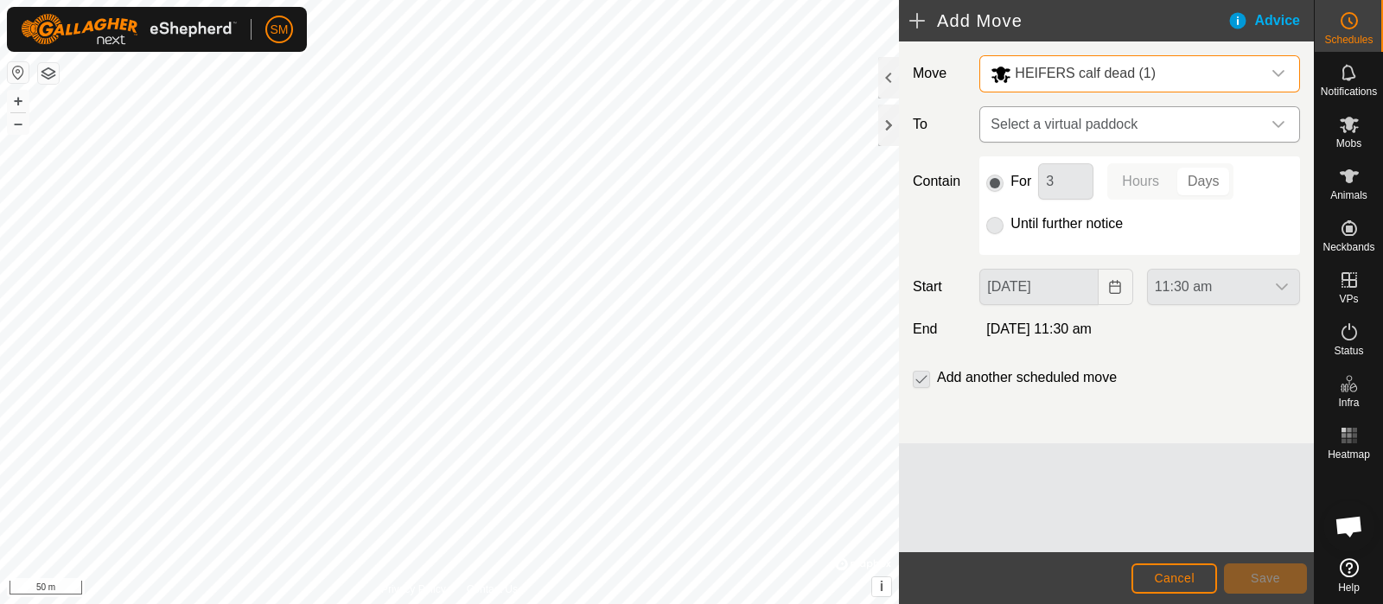
click at [1142, 113] on span "Select a virtual paddock" at bounding box center [1122, 124] width 277 height 35
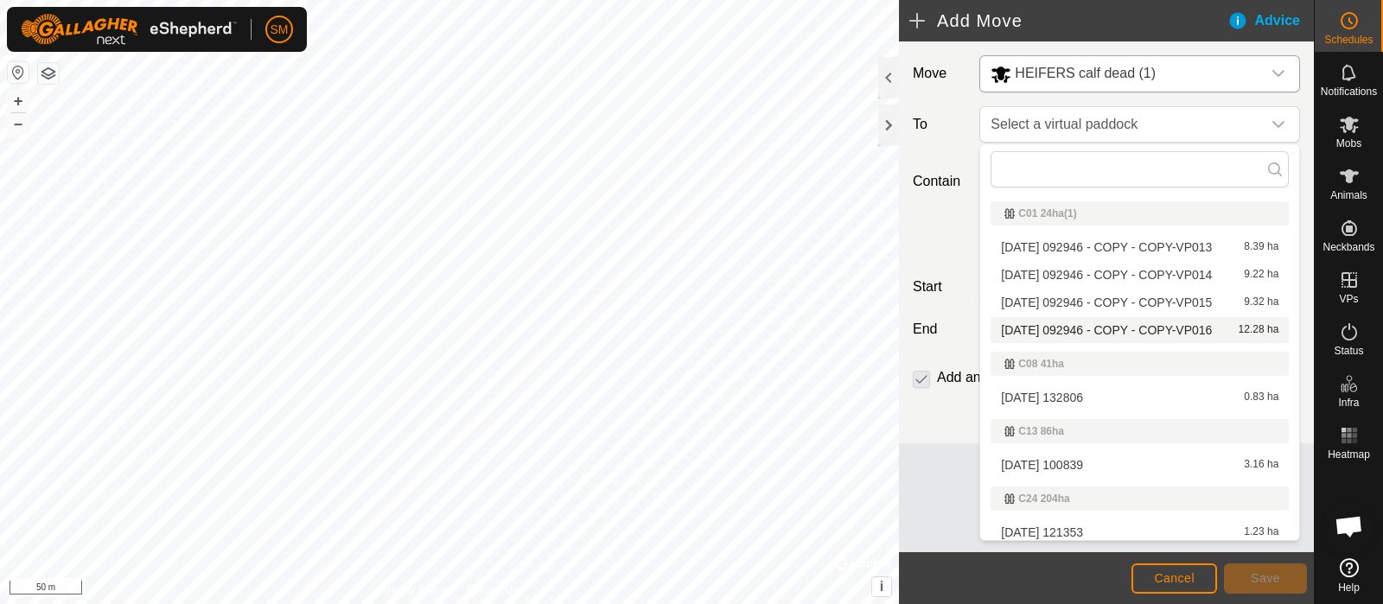
click at [1145, 334] on li "[DATE] 092946 - COPY - COPY-VP016 12.28 ha" at bounding box center [1139, 330] width 298 height 26
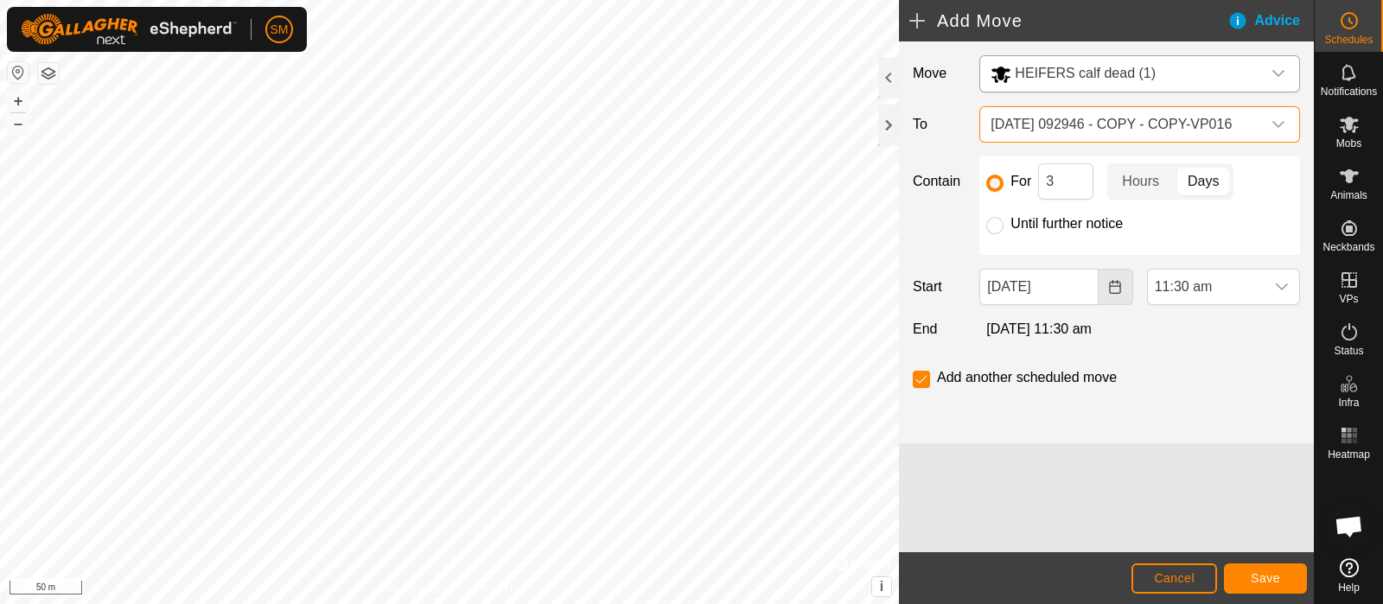
click at [1126, 277] on button "Choose Date" at bounding box center [1115, 287] width 35 height 36
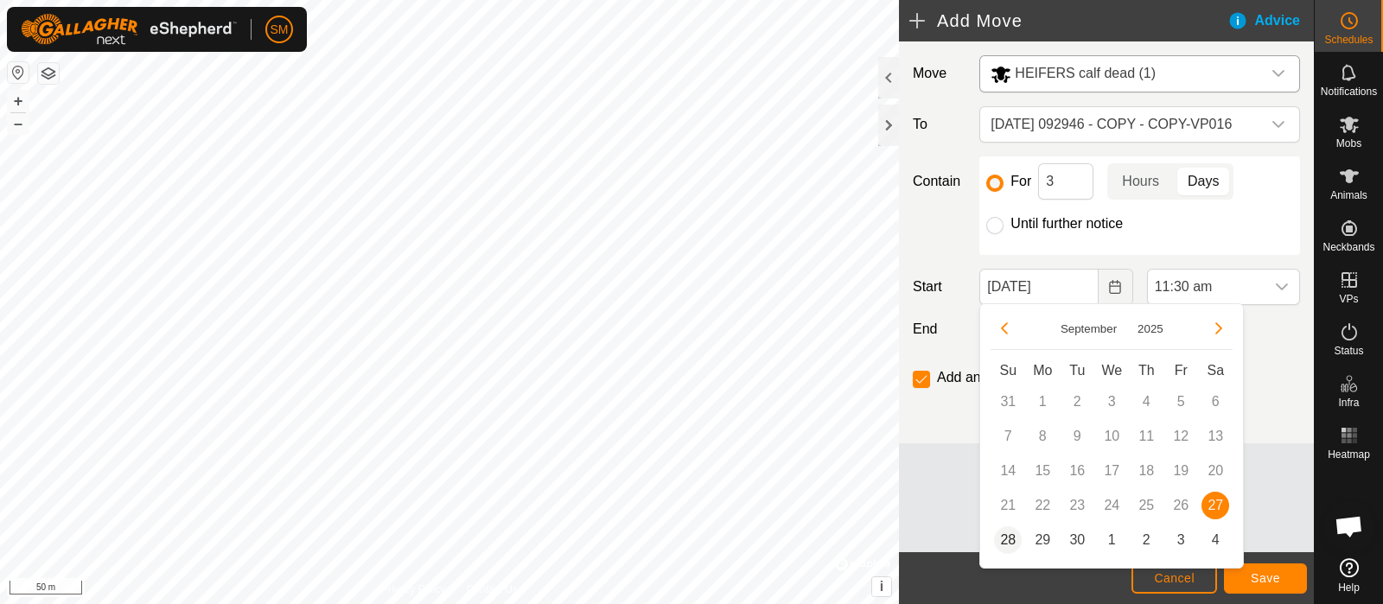
click at [1003, 538] on span "28" at bounding box center [1008, 540] width 28 height 28
type input "[DATE]"
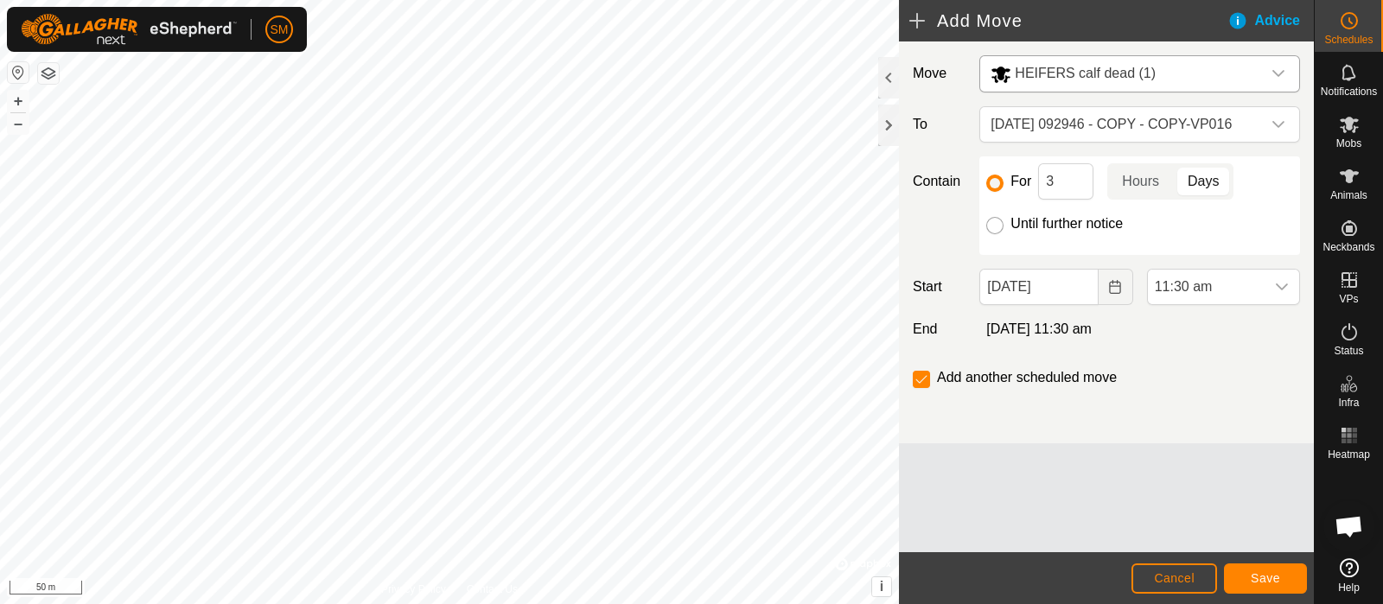
click at [994, 220] on input "Until further notice" at bounding box center [994, 225] width 17 height 17
radio input "true"
checkbox input "false"
click at [1283, 290] on icon "dropdown trigger" at bounding box center [1282, 287] width 14 height 14
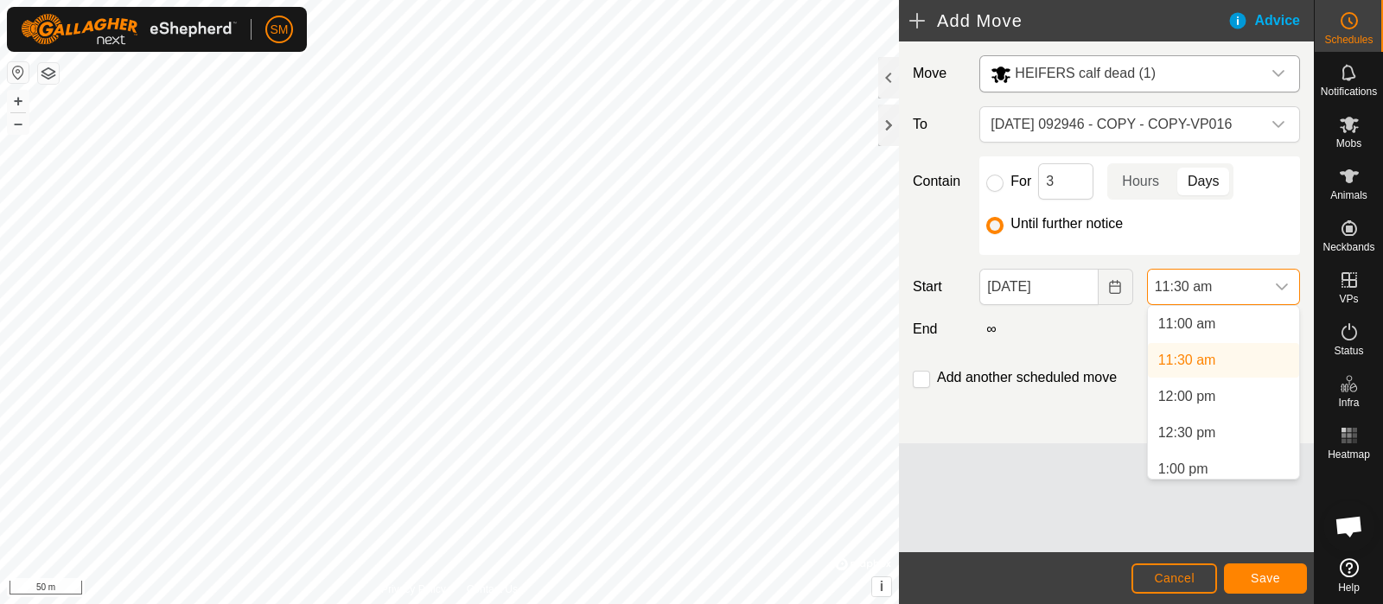
scroll to position [799, 0]
click at [1227, 393] on li "12:00 pm" at bounding box center [1223, 396] width 151 height 35
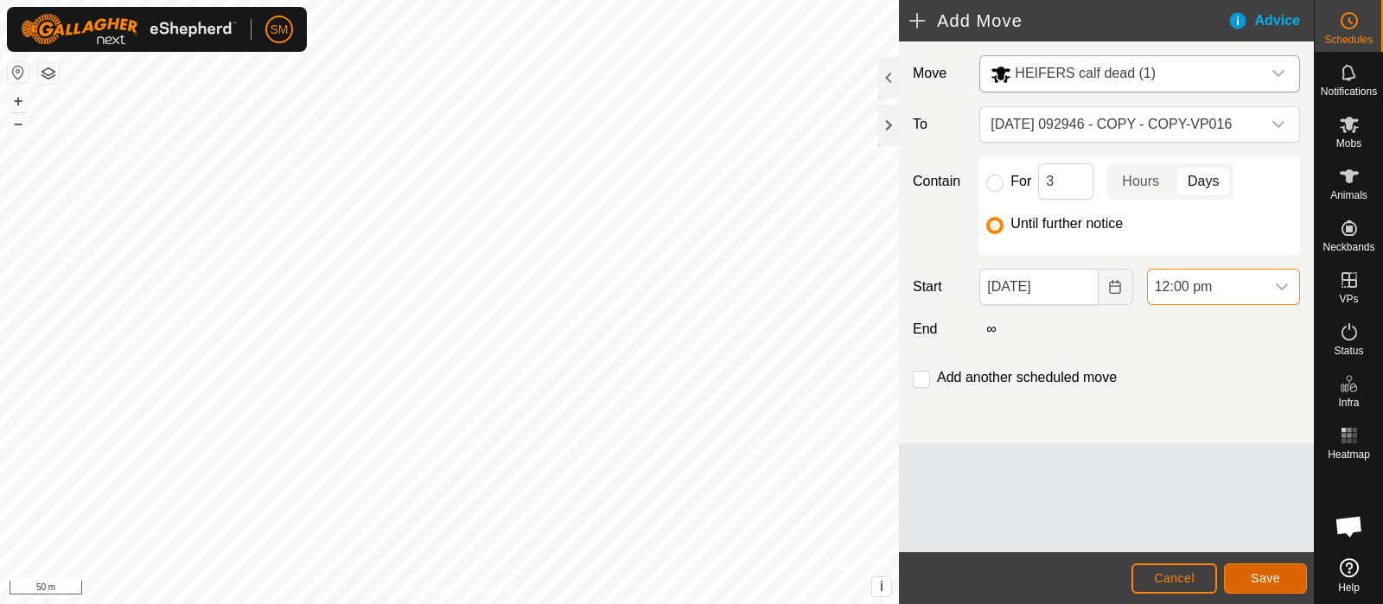
click at [1259, 569] on button "Save" at bounding box center [1265, 578] width 83 height 30
